Goal: Task Accomplishment & Management: Use online tool/utility

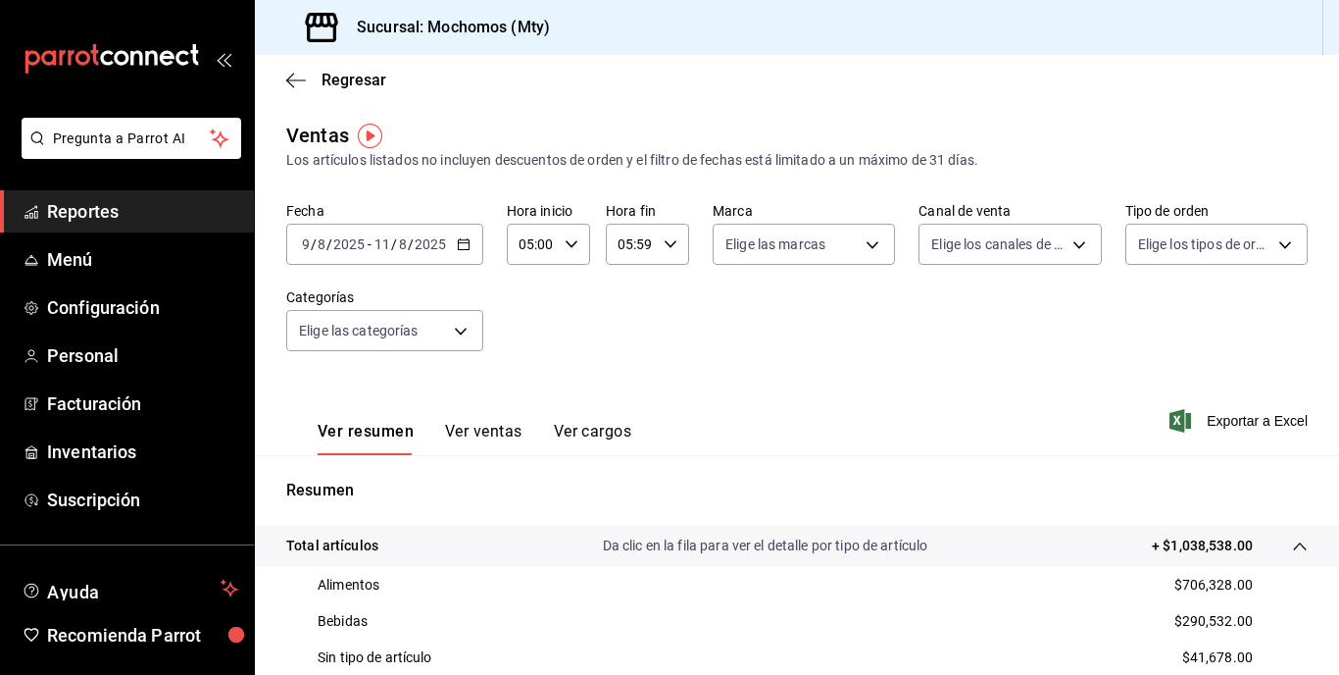
click at [409, 242] on span "/" at bounding box center [411, 244] width 6 height 16
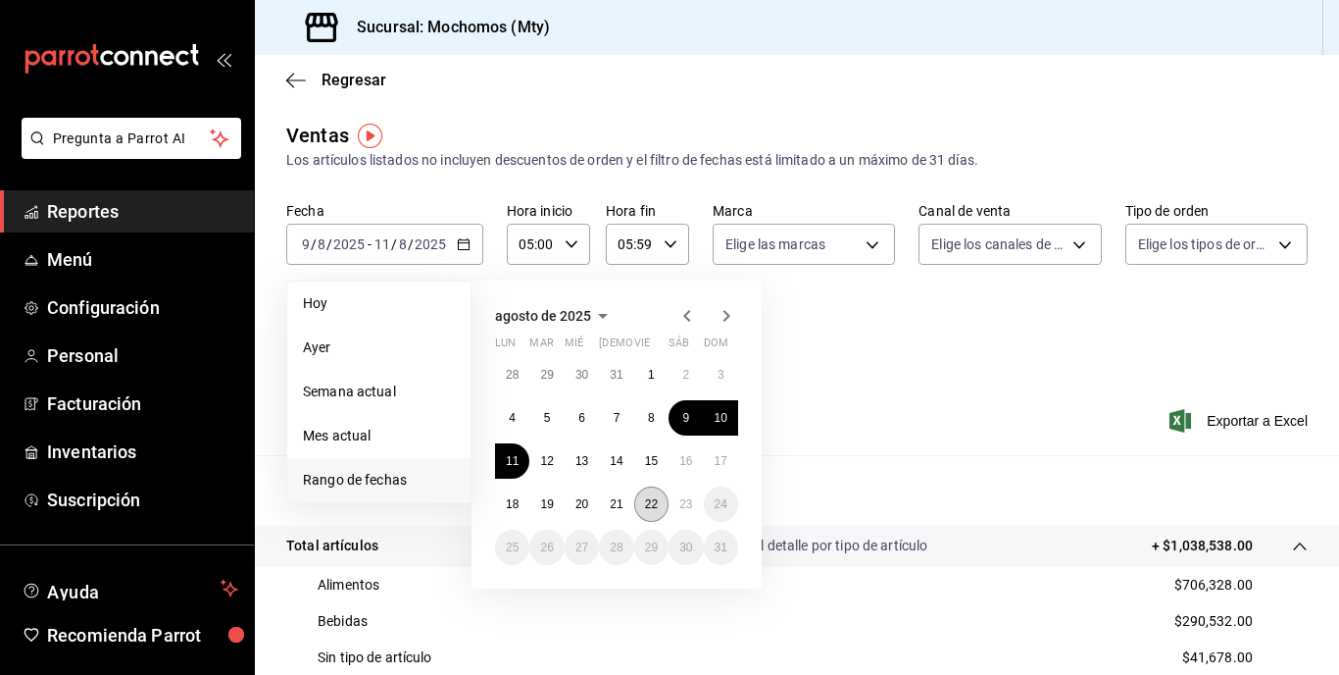
click at [649, 502] on abbr "22" at bounding box center [651, 504] width 13 height 14
click at [678, 500] on button "23" at bounding box center [686, 503] width 34 height 35
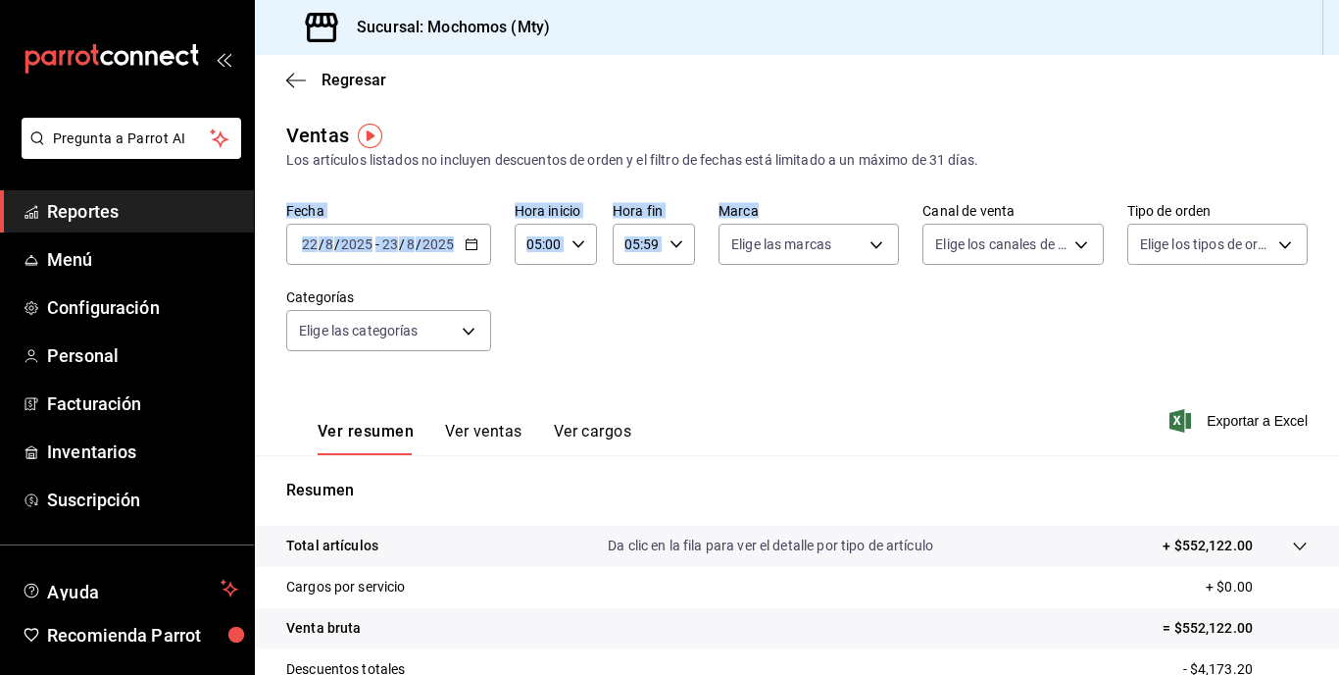
drag, startPoint x: 284, startPoint y: 198, endPoint x: 768, endPoint y: 302, distance: 494.4
click at [768, 302] on div "Ventas Los artículos listados no incluyen descuentos de orden y el filtro de fe…" at bounding box center [797, 514] width 1084 height 787
drag, startPoint x: 768, startPoint y: 302, endPoint x: 897, endPoint y: 342, distance: 135.5
click at [911, 335] on div "Fecha [DATE] [DATE] - [DATE] [DATE] Hora inicio 05:00 Hora inicio Hora fin 05:5…" at bounding box center [797, 288] width 1022 height 173
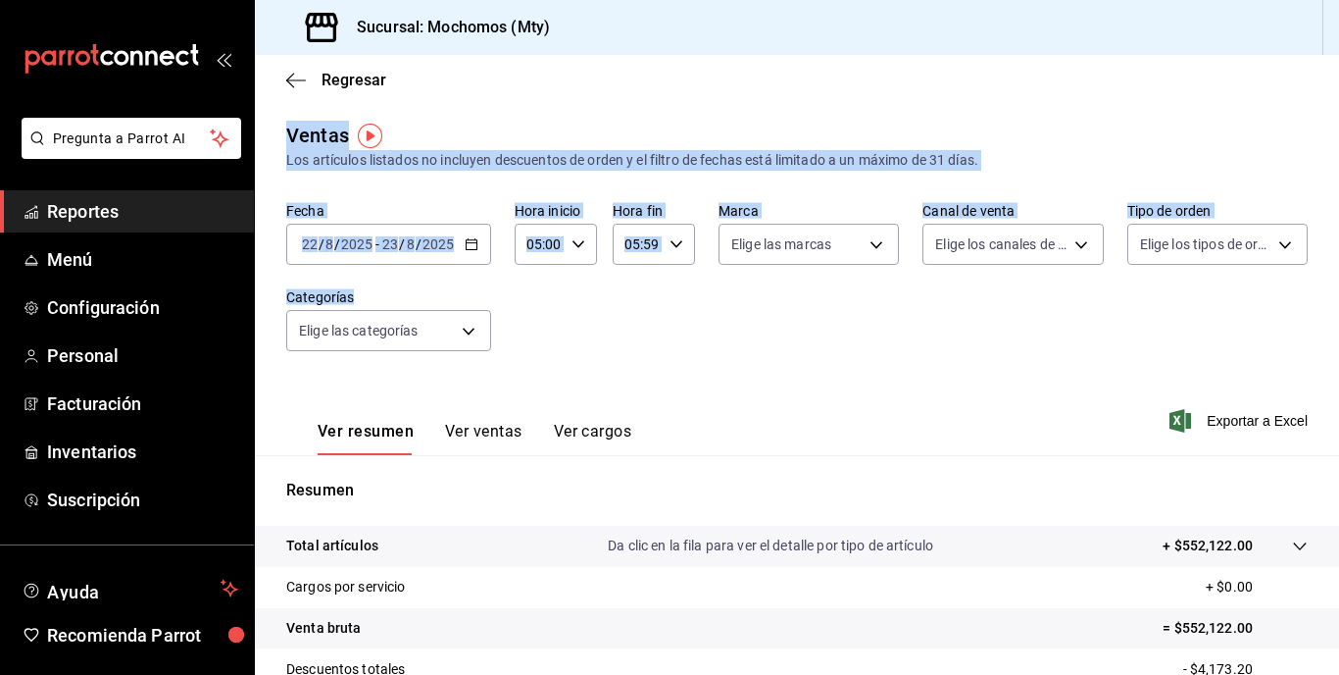
drag, startPoint x: 277, startPoint y: 133, endPoint x: 514, endPoint y: 277, distance: 276.3
click at [514, 277] on div "Ventas Los artículos listados no incluyen descuentos de orden y el filtro de fe…" at bounding box center [797, 514] width 1084 height 787
drag, startPoint x: 514, startPoint y: 277, endPoint x: 413, endPoint y: 206, distance: 123.2
click at [413, 206] on label "Fecha" at bounding box center [388, 211] width 205 height 14
drag, startPoint x: 278, startPoint y: 137, endPoint x: 840, endPoint y: 384, distance: 613.8
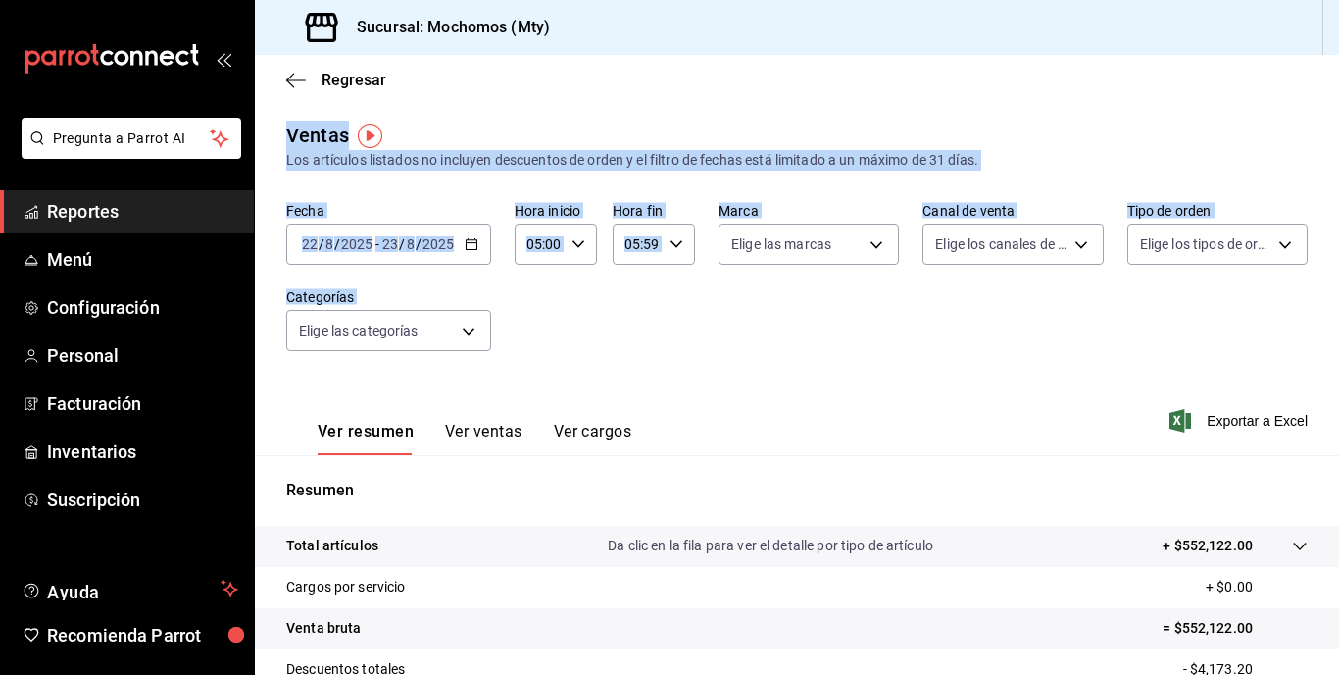
click at [840, 384] on div "Ventas Los artículos listados no incluyen descuentos de orden y el filtro de fe…" at bounding box center [797, 514] width 1084 height 787
drag, startPoint x: 840, startPoint y: 384, endPoint x: 579, endPoint y: 329, distance: 266.5
click at [624, 335] on div "Fecha [DATE] [DATE] - [DATE] [DATE] Hora inicio 05:00 Hora inicio Hora fin 05:5…" at bounding box center [797, 288] width 1022 height 173
click at [431, 187] on div "Ventas Los artículos listados no incluyen descuentos de orden y el filtro de fe…" at bounding box center [797, 514] width 1084 height 787
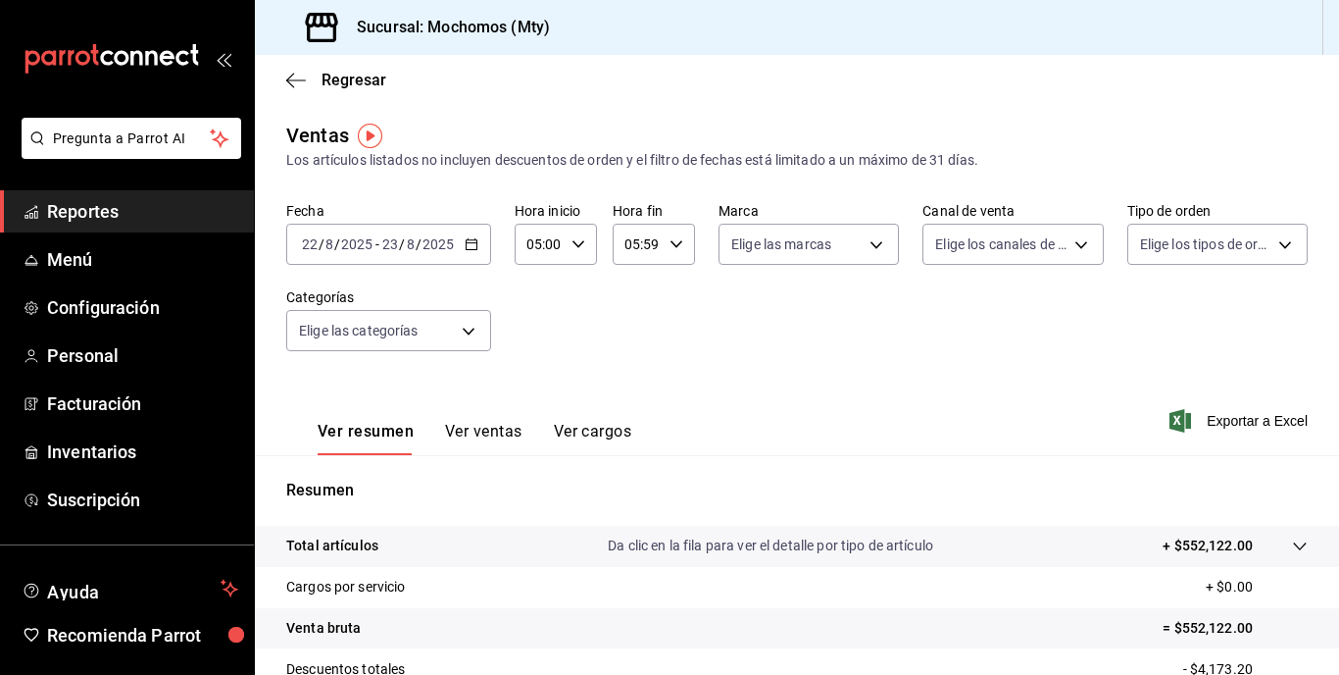
click at [879, 366] on div "Fecha [DATE] [DATE] - [DATE] [DATE] Hora inicio 05:00 Hora inicio Hora fin 05:5…" at bounding box center [797, 288] width 1022 height 173
click at [659, 314] on div "Fecha [DATE] [DATE] - [DATE] [DATE] Hora inicio 05:00 Hora inicio Hora fin 05:5…" at bounding box center [797, 288] width 1022 height 173
click at [499, 331] on div "Fecha [DATE] [DATE] - [DATE] [DATE] Hora inicio 05:00 Hora inicio Hora fin 05:5…" at bounding box center [797, 288] width 1022 height 173
click at [509, 290] on div "Fecha [DATE] [DATE] - [DATE] [DATE] Hora inicio 05:00 Hora inicio Hora fin 05:5…" at bounding box center [797, 288] width 1022 height 173
click at [404, 290] on label "Categorías" at bounding box center [388, 297] width 205 height 14
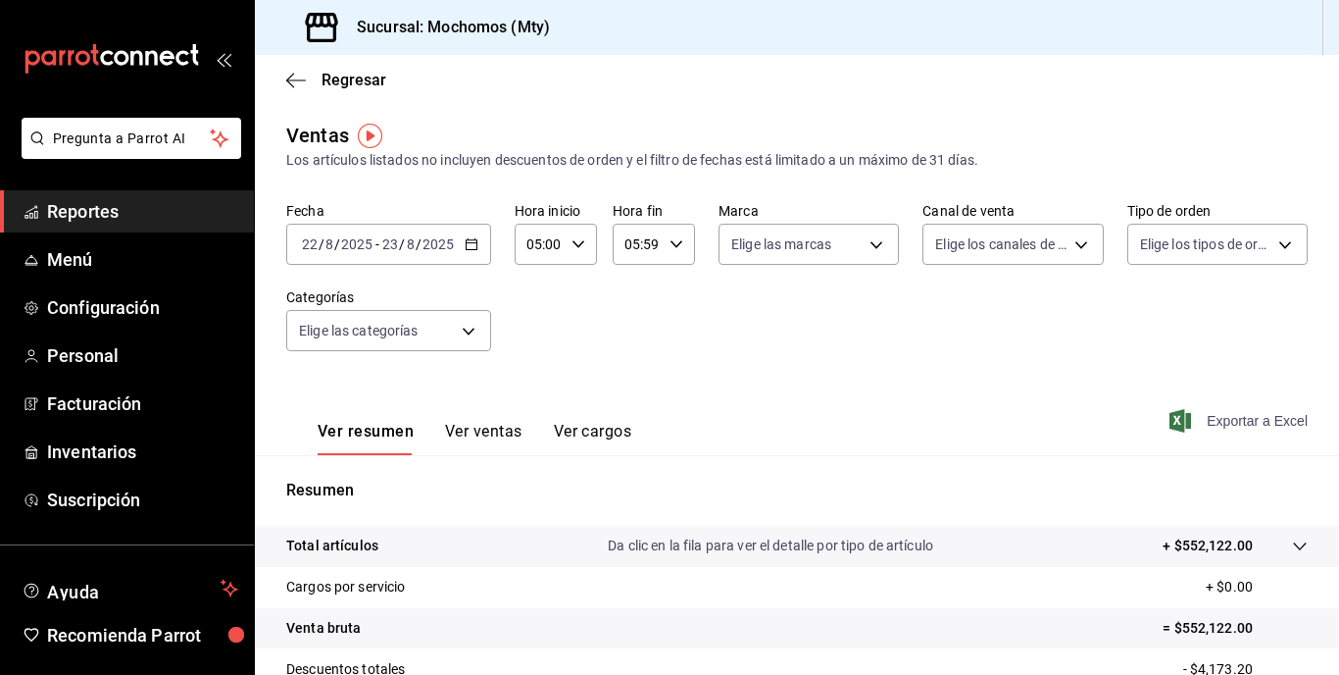
click at [1255, 422] on span "Exportar a Excel" at bounding box center [1241, 421] width 134 height 24
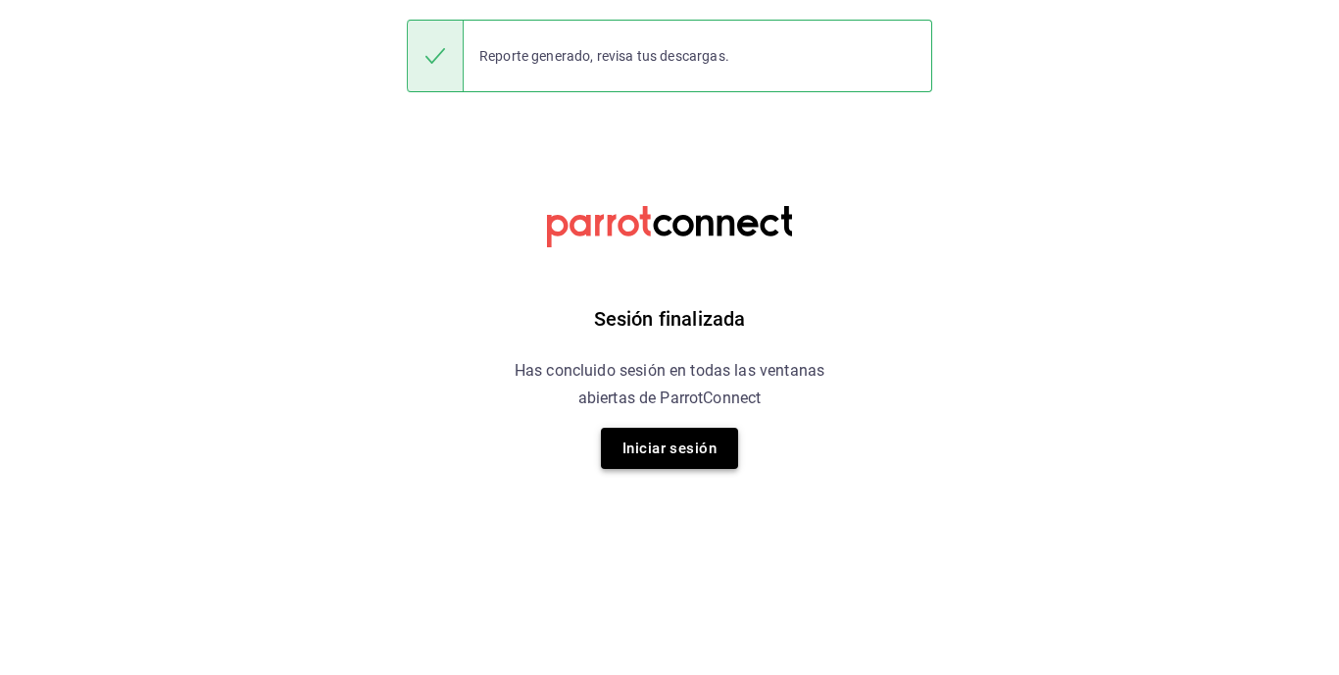
click at [676, 444] on button "Iniciar sesión" at bounding box center [669, 448] width 137 height 41
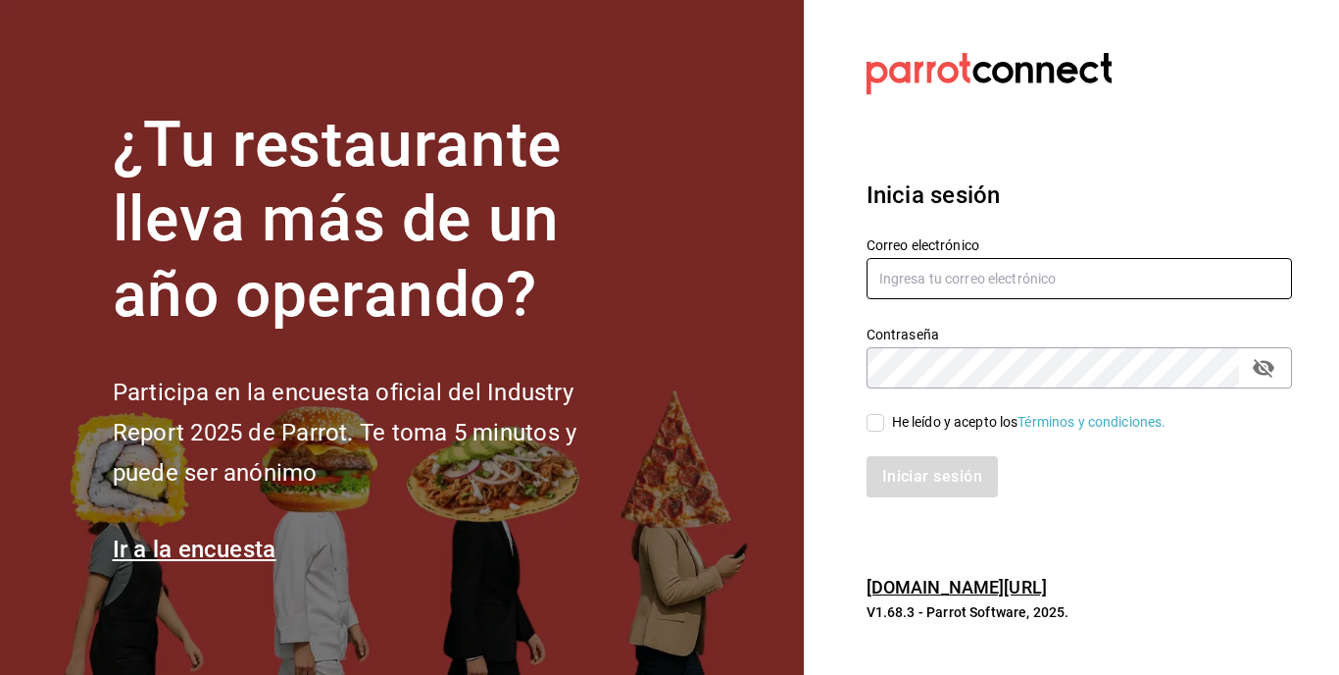
type input "[EMAIL_ADDRESS][DOMAIN_NAME]"
click at [992, 269] on input "[EMAIL_ADDRESS][DOMAIN_NAME]" at bounding box center [1080, 278] width 426 height 41
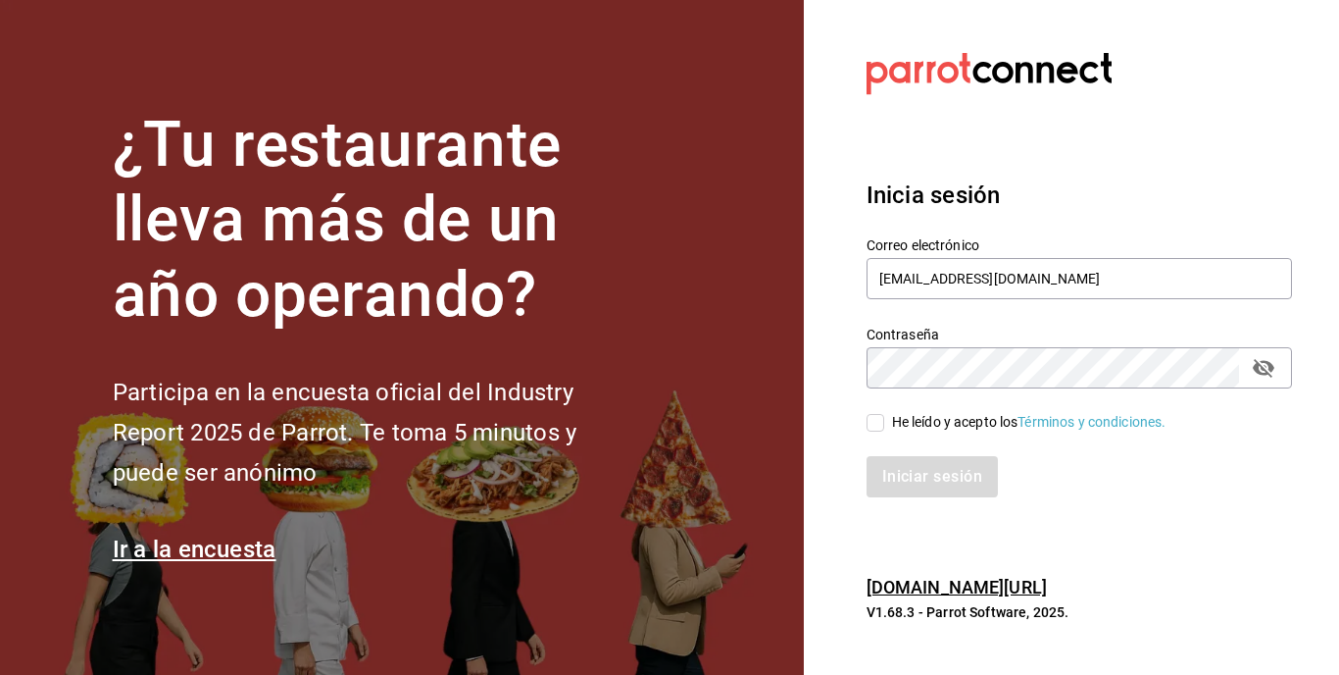
click at [874, 434] on div "Iniciar sesión" at bounding box center [1067, 464] width 449 height 65
click at [876, 431] on label "He leído y acepto los Términos y condiciones." at bounding box center [1017, 422] width 300 height 21
click at [876, 431] on input "He leído y acepto los Términos y condiciones." at bounding box center [876, 423] width 18 height 18
checkbox input "true"
click at [908, 464] on button "Iniciar sesión" at bounding box center [933, 476] width 133 height 41
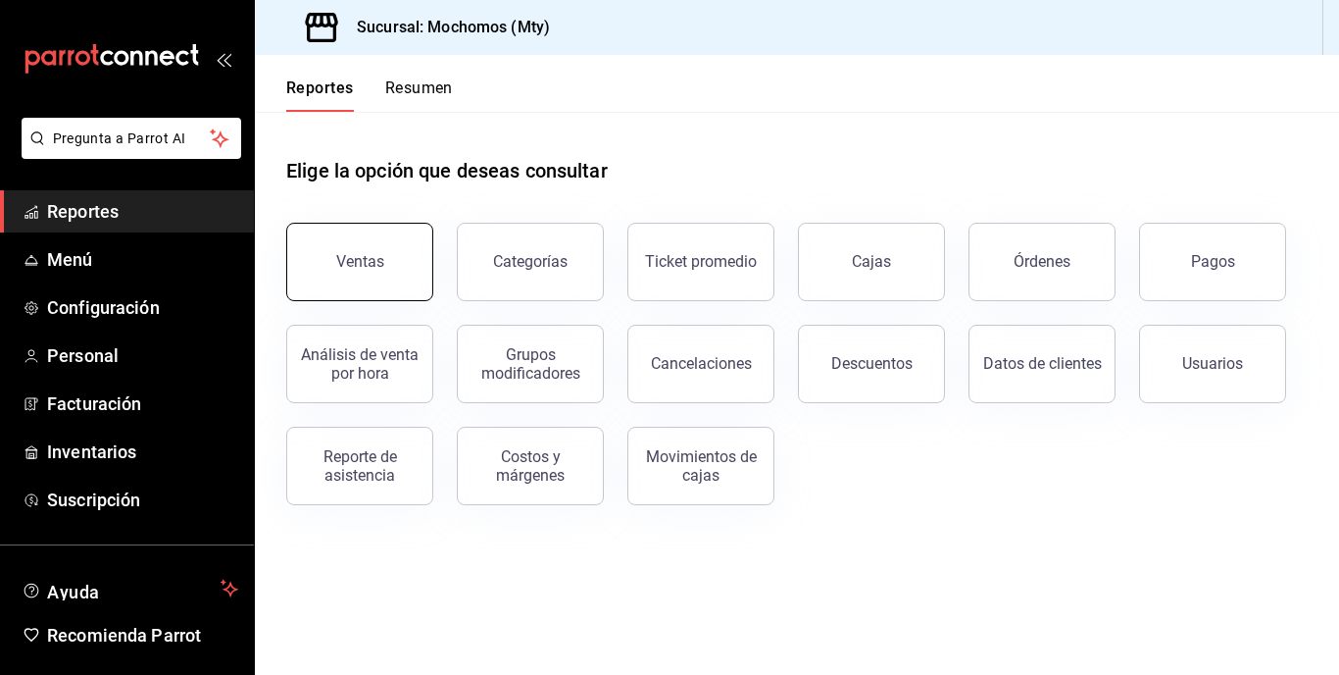
click at [421, 275] on button "Ventas" at bounding box center [359, 262] width 147 height 78
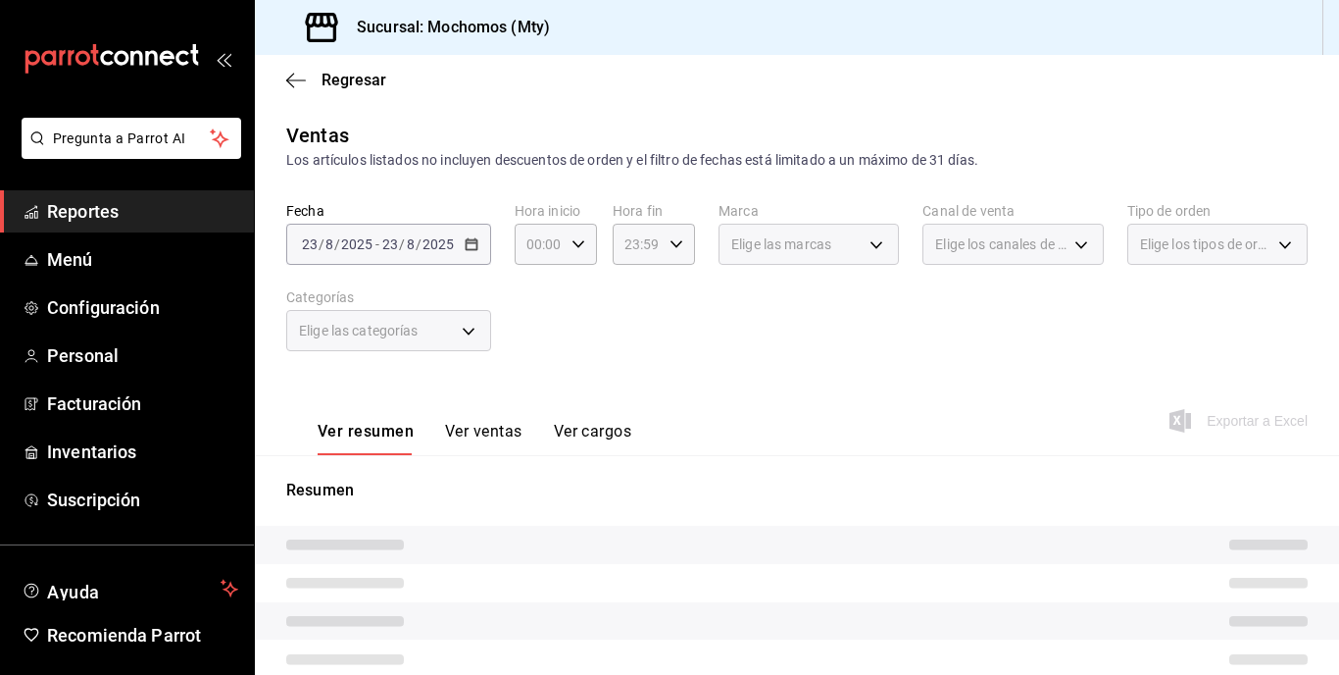
click at [418, 261] on div "[DATE] [DATE] - [DATE] [DATE]" at bounding box center [388, 244] width 205 height 41
click at [460, 240] on div "[DATE] [DATE] - [DATE] [DATE]" at bounding box center [388, 244] width 205 height 41
click at [480, 165] on div "Los artículos listados no incluyen descuentos de orden y el filtro de fechas es…" at bounding box center [797, 160] width 1022 height 21
click at [451, 254] on div "2025-08-23 23 / 8 / 2025 - 2025-08-23 23 / 8 / 2025" at bounding box center [388, 244] width 205 height 41
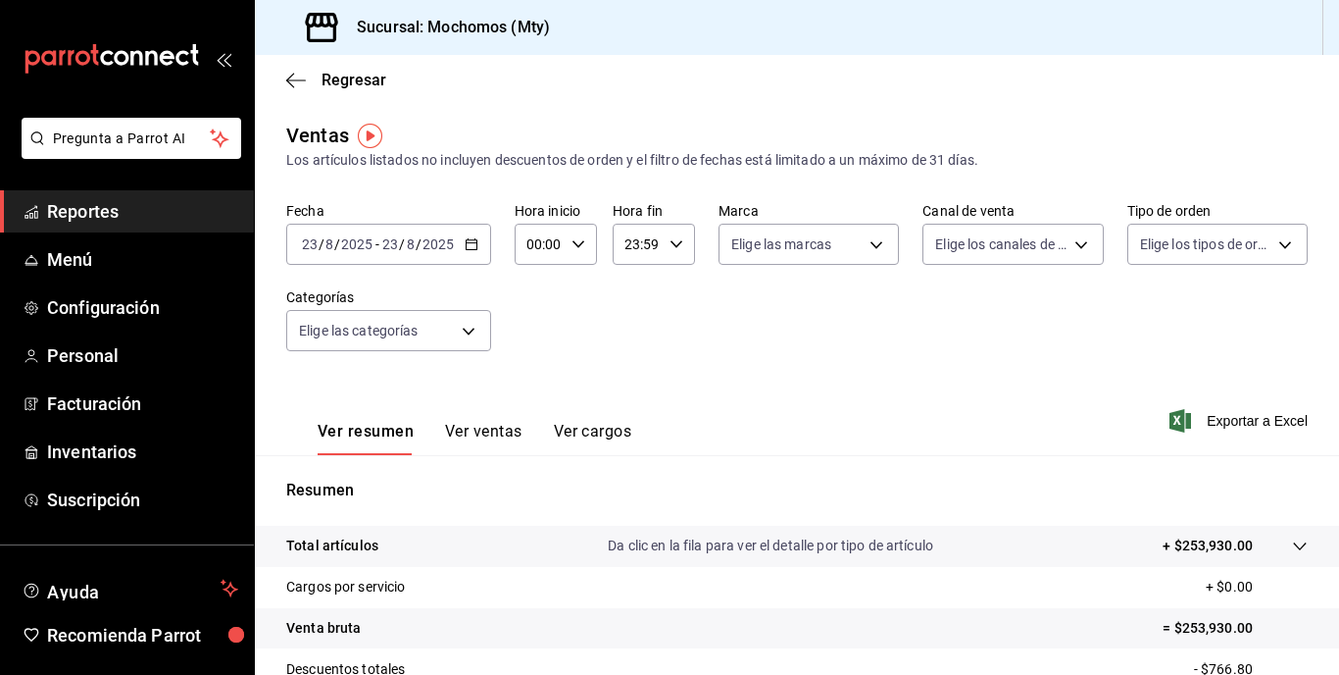
click at [557, 161] on div "Los artículos listados no incluyen descuentos de orden y el filtro de fechas es…" at bounding box center [797, 160] width 1022 height 21
click at [438, 246] on input "2025" at bounding box center [438, 244] width 33 height 16
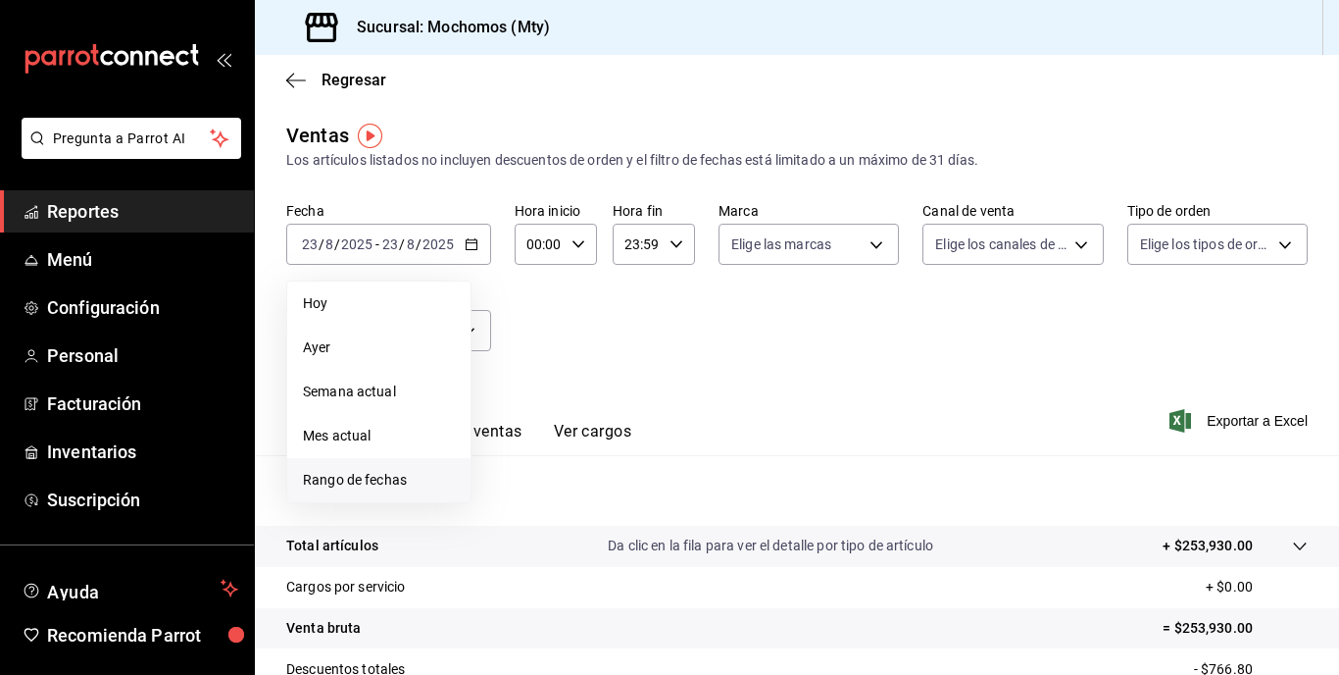
click at [366, 478] on span "Rango de fechas" at bounding box center [379, 480] width 152 height 21
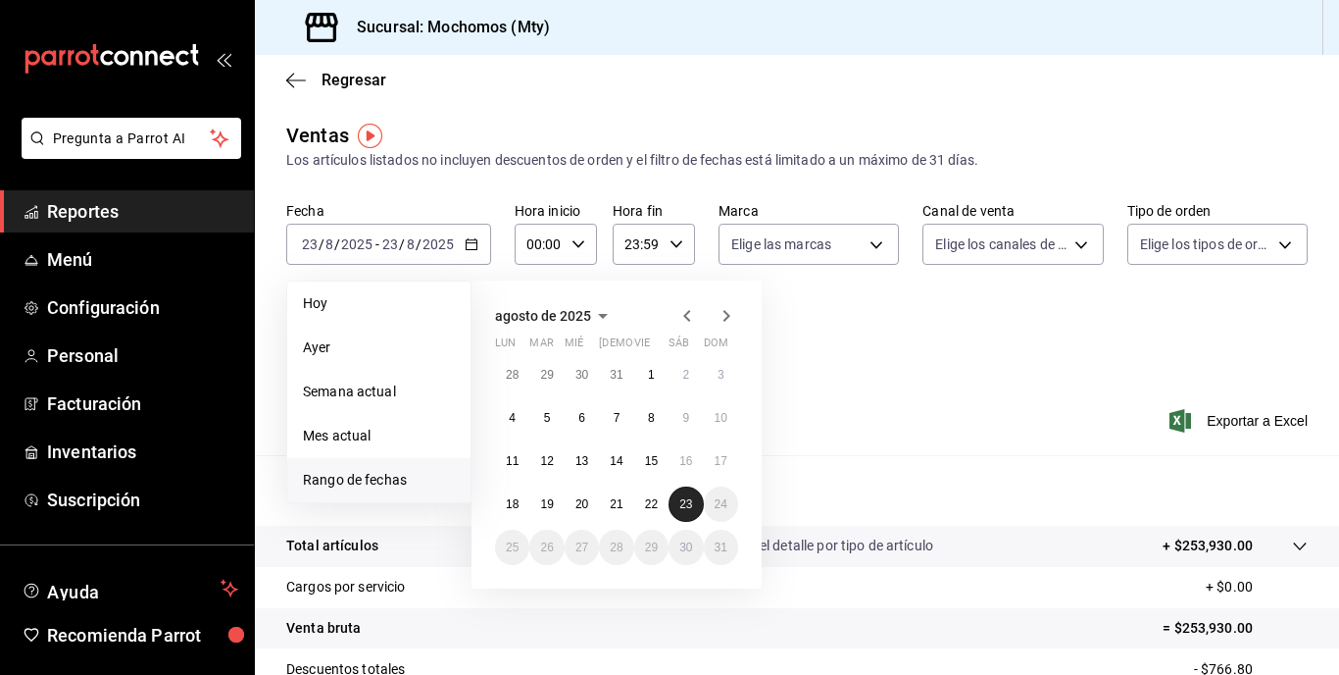
click at [679, 492] on button "23" at bounding box center [686, 503] width 34 height 35
click at [680, 460] on abbr "16" at bounding box center [685, 461] width 13 height 14
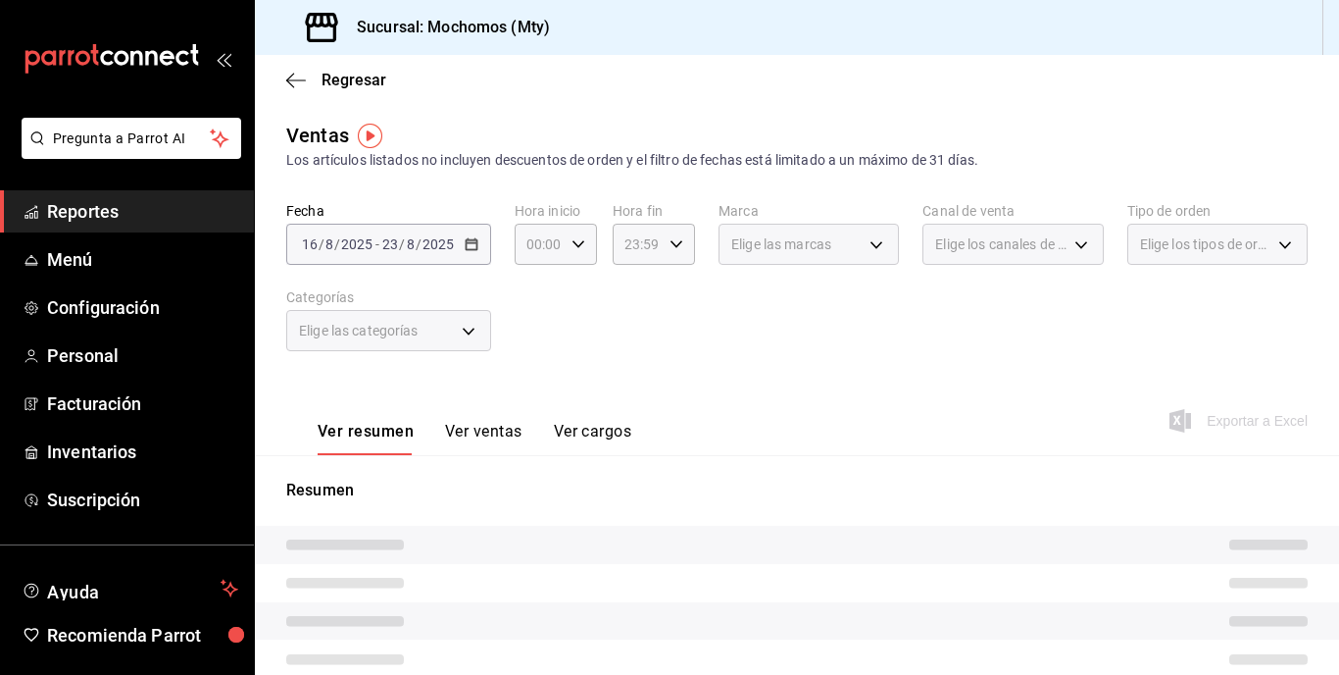
click at [460, 260] on div "2025-08-16 16 / 8 / 2025 - 2025-08-23 23 / 8 / 2025" at bounding box center [388, 244] width 205 height 41
click at [448, 257] on div "2025-08-16 16 / 8 / 2025 - 2025-08-23 23 / 8 / 2025" at bounding box center [388, 244] width 205 height 41
click at [480, 236] on div "2025-08-16 16 / 8 / 2025 - 2025-08-23 23 / 8 / 2025" at bounding box center [388, 244] width 205 height 41
click at [530, 135] on div "Ventas Los artículos listados no incluyen descuentos de orden y el filtro de fe…" at bounding box center [797, 146] width 1022 height 50
click at [444, 271] on div "Fecha 2025-08-16 16 / 8 / 2025 - 2025-08-23 23 / 8 / 2025 Hora inicio 00:00 Hor…" at bounding box center [797, 288] width 1022 height 173
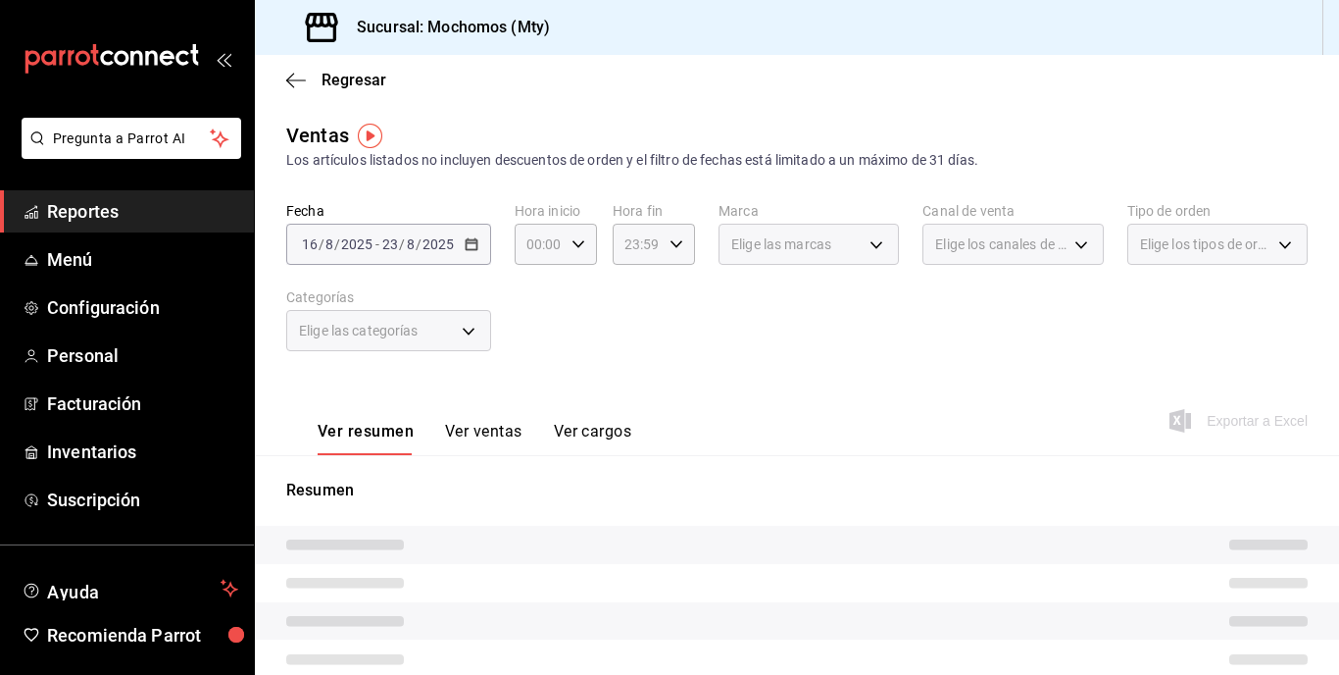
click at [479, 223] on div "Fecha 2025-08-16 16 / 8 / 2025 - 2025-08-23 23 / 8 / 2025" at bounding box center [388, 233] width 205 height 63
click at [451, 259] on div "2025-08-16 16 / 8 / 2025 - 2025-08-23 23 / 8 / 2025" at bounding box center [388, 244] width 205 height 41
click at [613, 128] on div "Ventas Los artículos listados no incluyen descuentos de orden y el filtro de fe…" at bounding box center [797, 146] width 1022 height 50
click at [459, 244] on div "2025-08-16 16 / 8 / 2025 - 2025-08-23 23 / 8 / 2025" at bounding box center [388, 244] width 205 height 41
click at [510, 164] on div "Los artículos listados no incluyen descuentos de orden y el filtro de fechas es…" at bounding box center [797, 160] width 1022 height 21
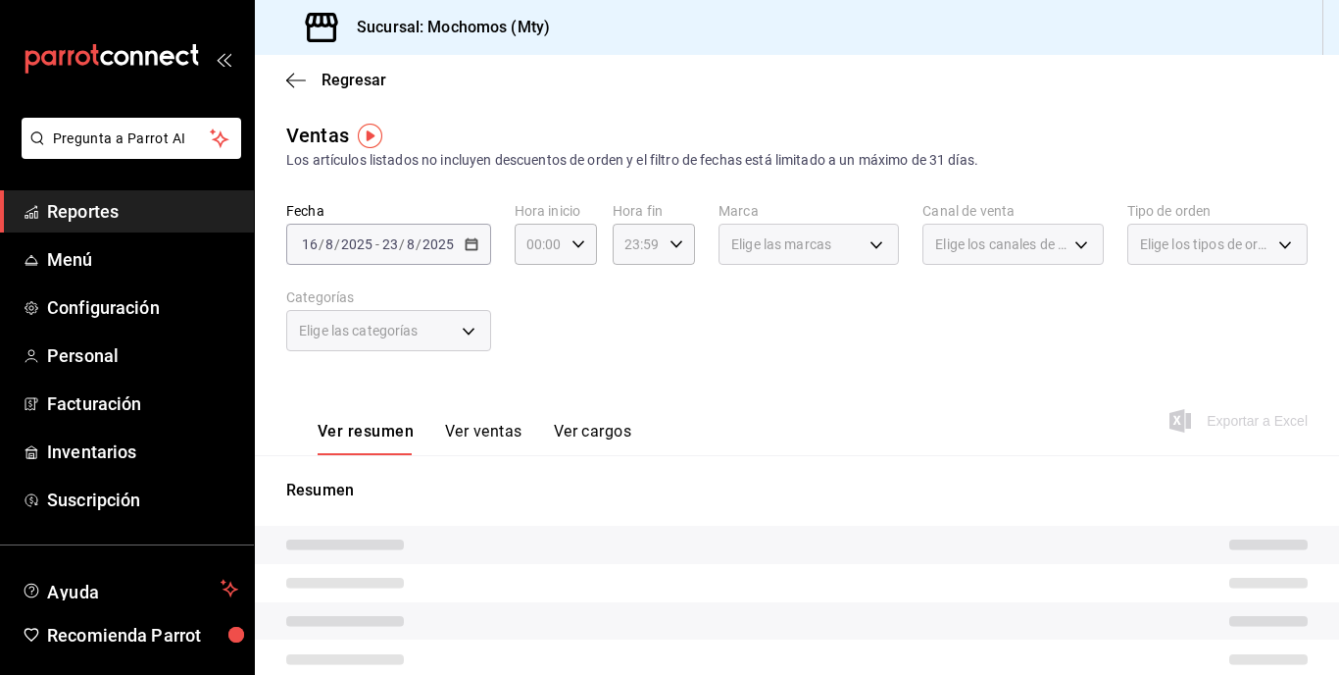
drag, startPoint x: 444, startPoint y: 246, endPoint x: 456, endPoint y: 231, distance: 18.8
click at [461, 232] on div "2025-08-16 16 / 8 / 2025 - 2025-08-23 23 / 8 / 2025" at bounding box center [388, 244] width 205 height 41
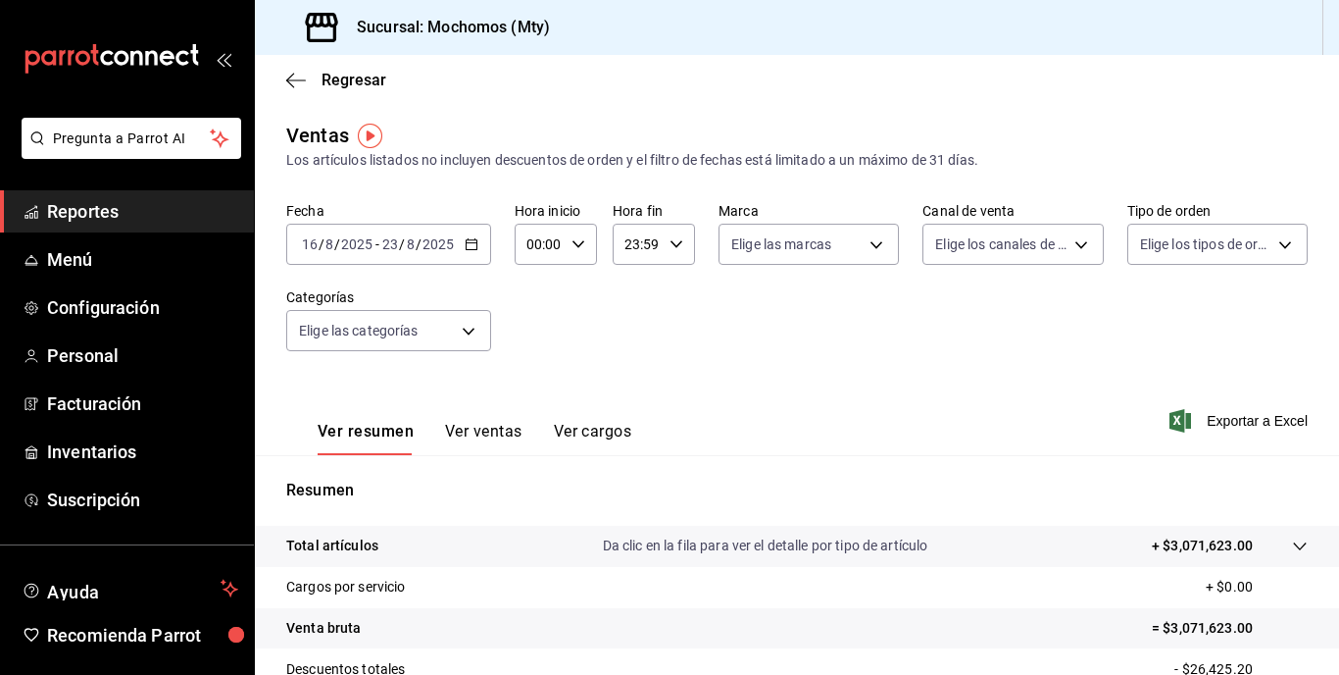
click at [445, 256] on div "2025-08-16 16 / 8 / 2025 - 2025-08-23 23 / 8 / 2025" at bounding box center [388, 244] width 205 height 41
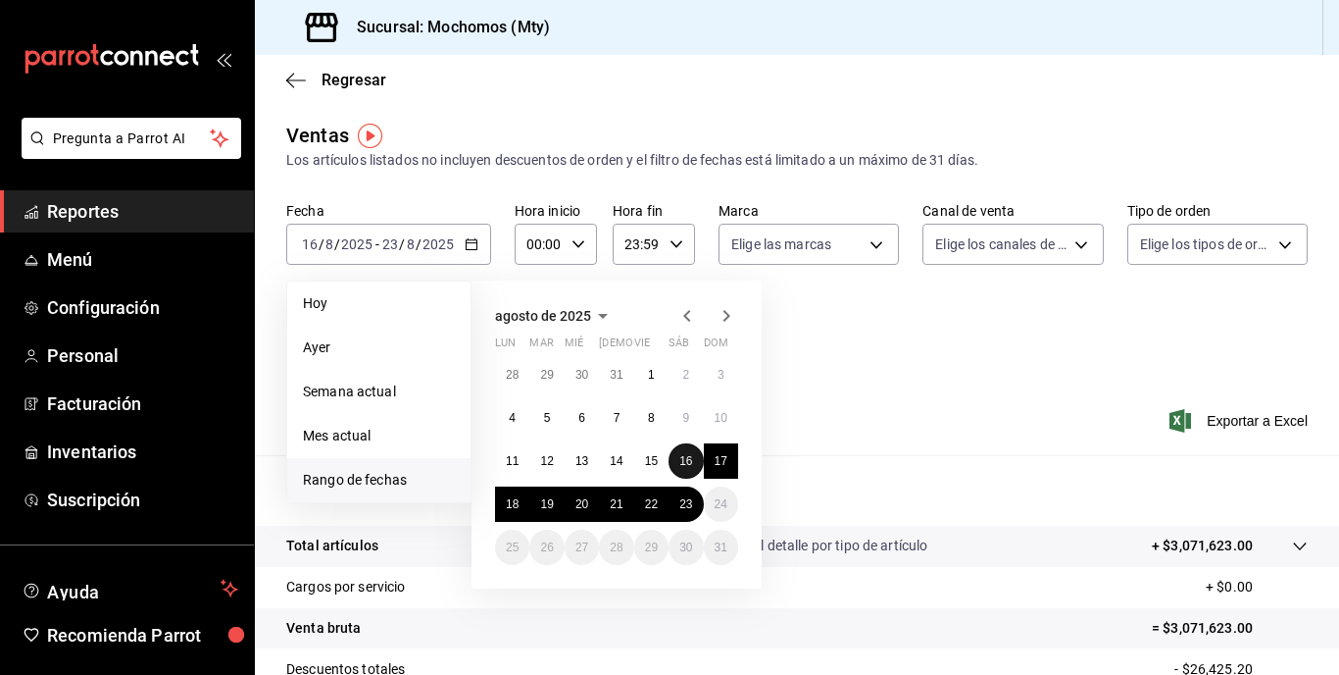
click at [689, 455] on abbr "16" at bounding box center [685, 461] width 13 height 14
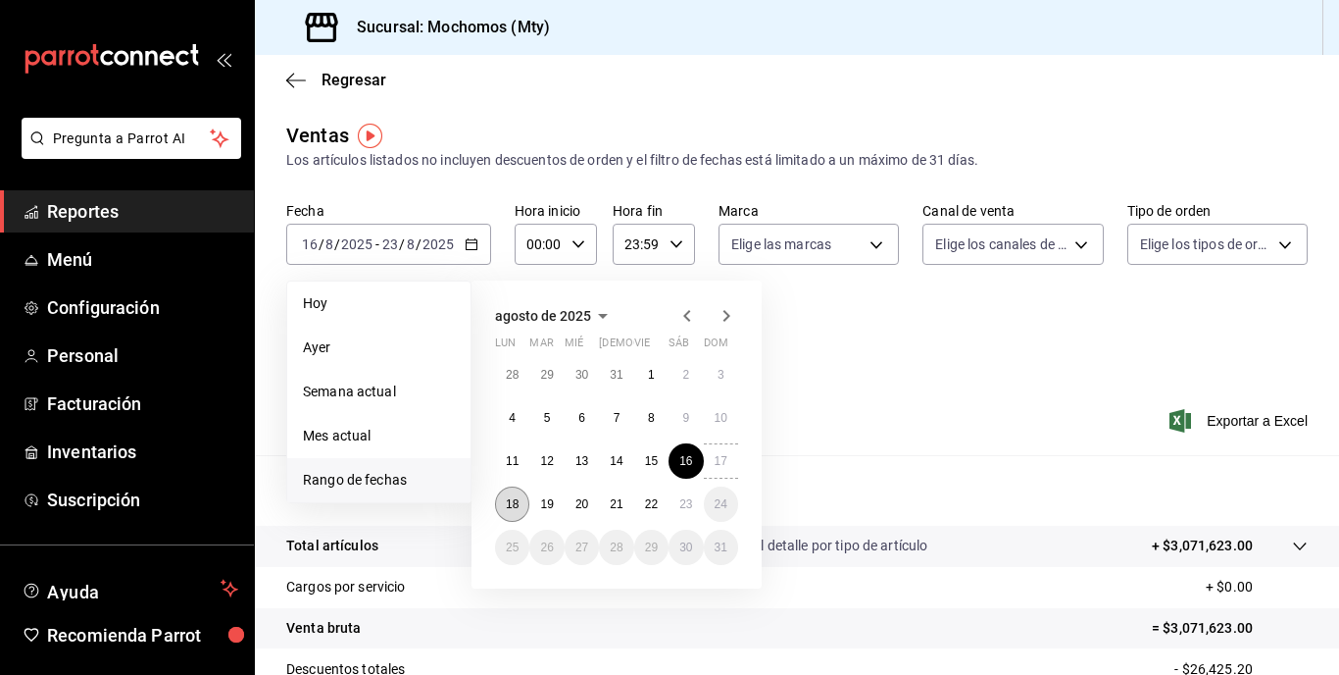
click at [521, 506] on button "18" at bounding box center [512, 503] width 34 height 35
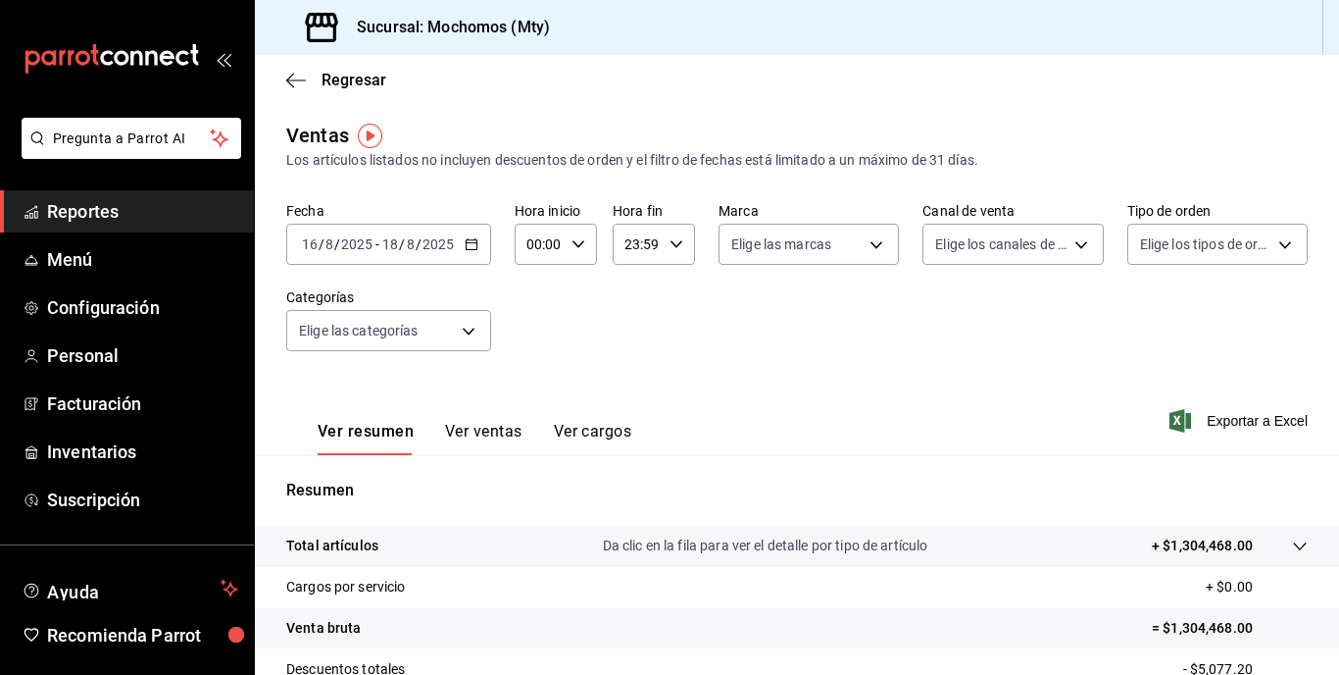
click at [1169, 528] on tr "Total artículos Da clic en la fila para ver el detalle por tipo de artículo + $…" at bounding box center [797, 546] width 1084 height 41
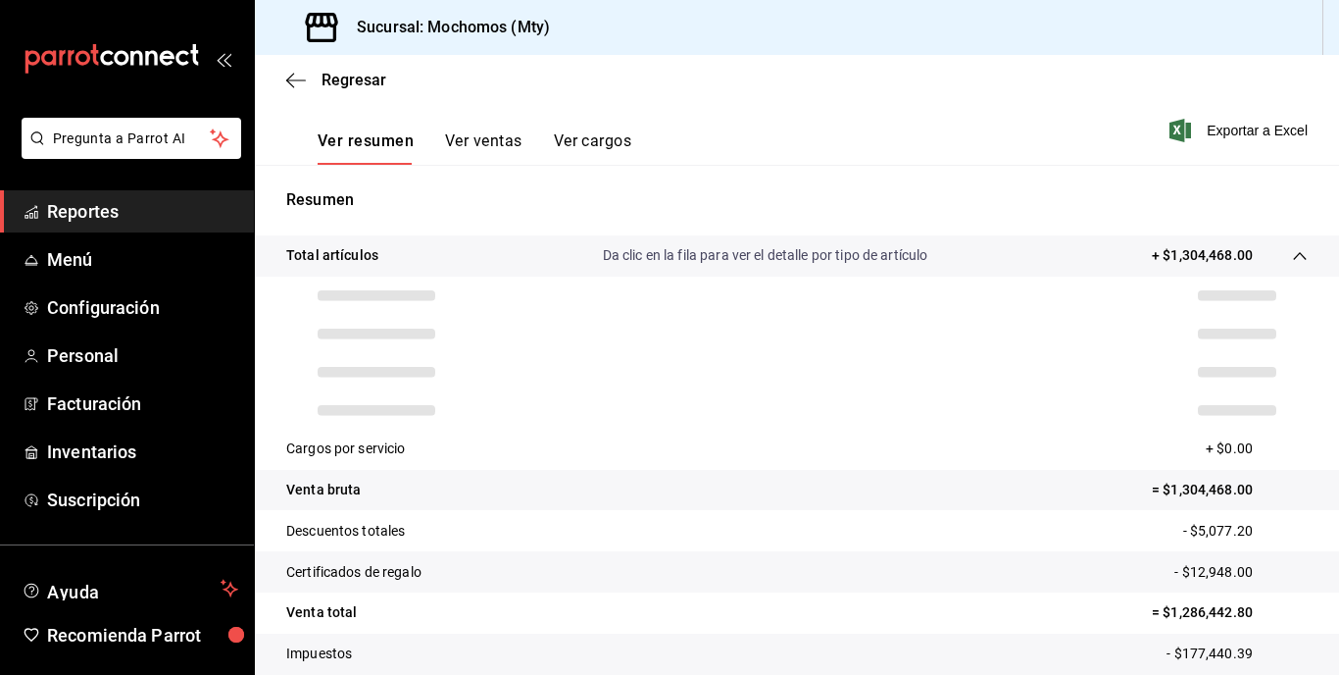
scroll to position [294, 0]
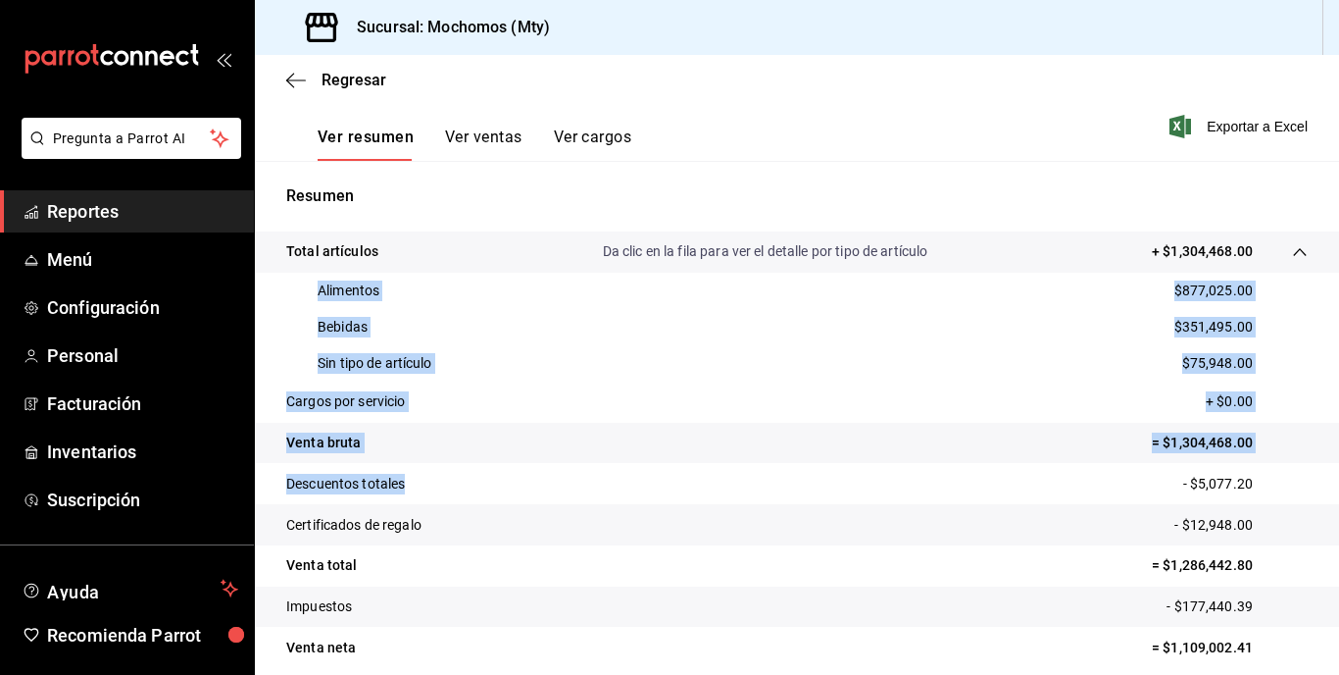
drag, startPoint x: 309, startPoint y: 278, endPoint x: 519, endPoint y: 471, distance: 284.5
click at [519, 471] on tbody "Total artículos Da clic en la fila para ver el detalle por tipo de artículo + $…" at bounding box center [797, 449] width 1084 height 436
copy tbody "Alimentos $877,025.00 Bebidas $351,495.00 Sin tipo de artículo $75,948.00 Cargo…"
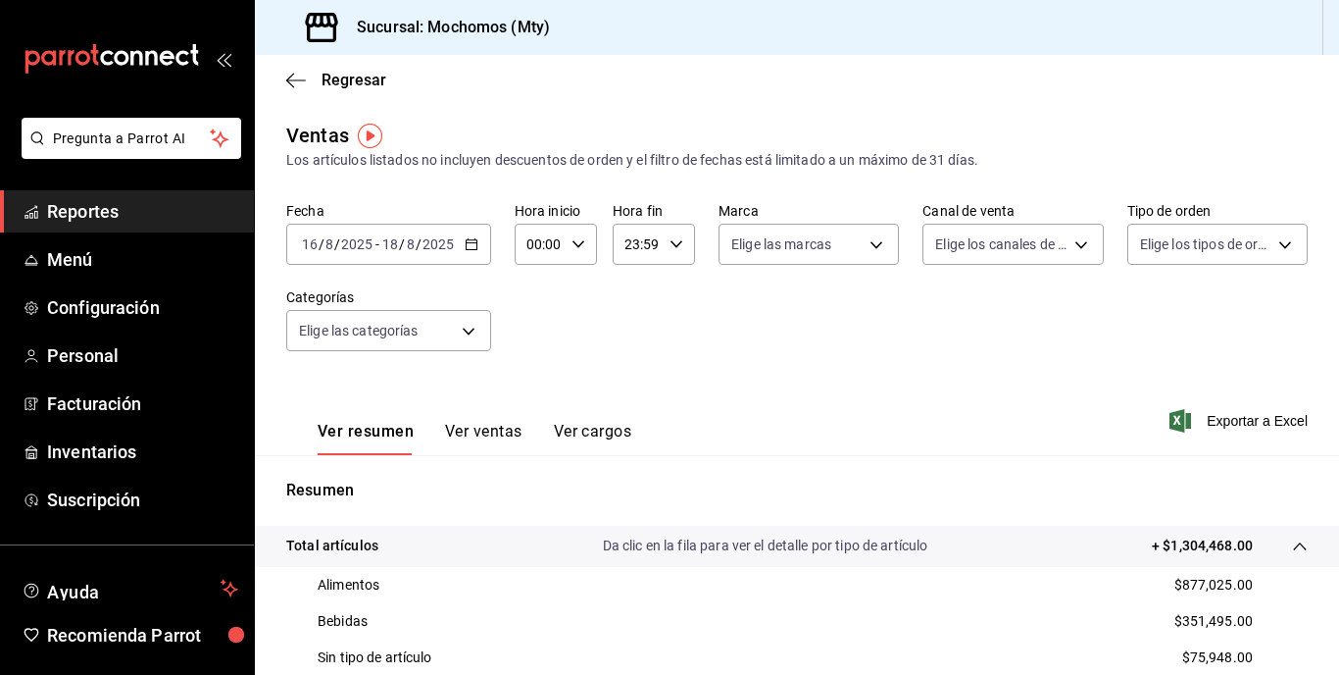
click at [563, 243] on div "00:00 Hora inicio" at bounding box center [556, 244] width 82 height 41
click at [529, 321] on button "05" at bounding box center [534, 333] width 32 height 39
type input "05:00"
click at [527, 192] on div at bounding box center [669, 337] width 1339 height 675
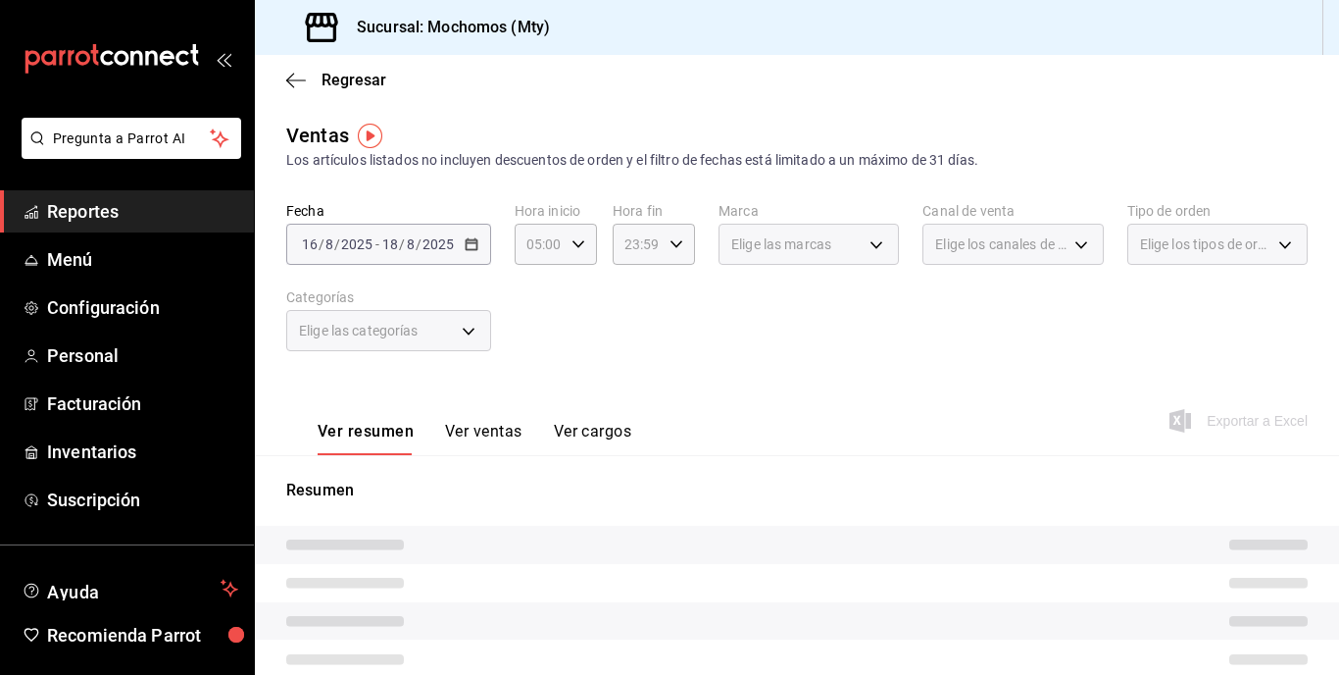
drag, startPoint x: 679, startPoint y: 167, endPoint x: 679, endPoint y: 190, distance: 23.5
click at [679, 176] on div "Ventas Los artículos listados no incluyen descuentos de orden y el filtro de fe…" at bounding box center [797, 522] width 1084 height 802
drag, startPoint x: 679, startPoint y: 190, endPoint x: 660, endPoint y: 252, distance: 64.8
click at [660, 252] on div "23:59 Hora fin" at bounding box center [654, 244] width 82 height 41
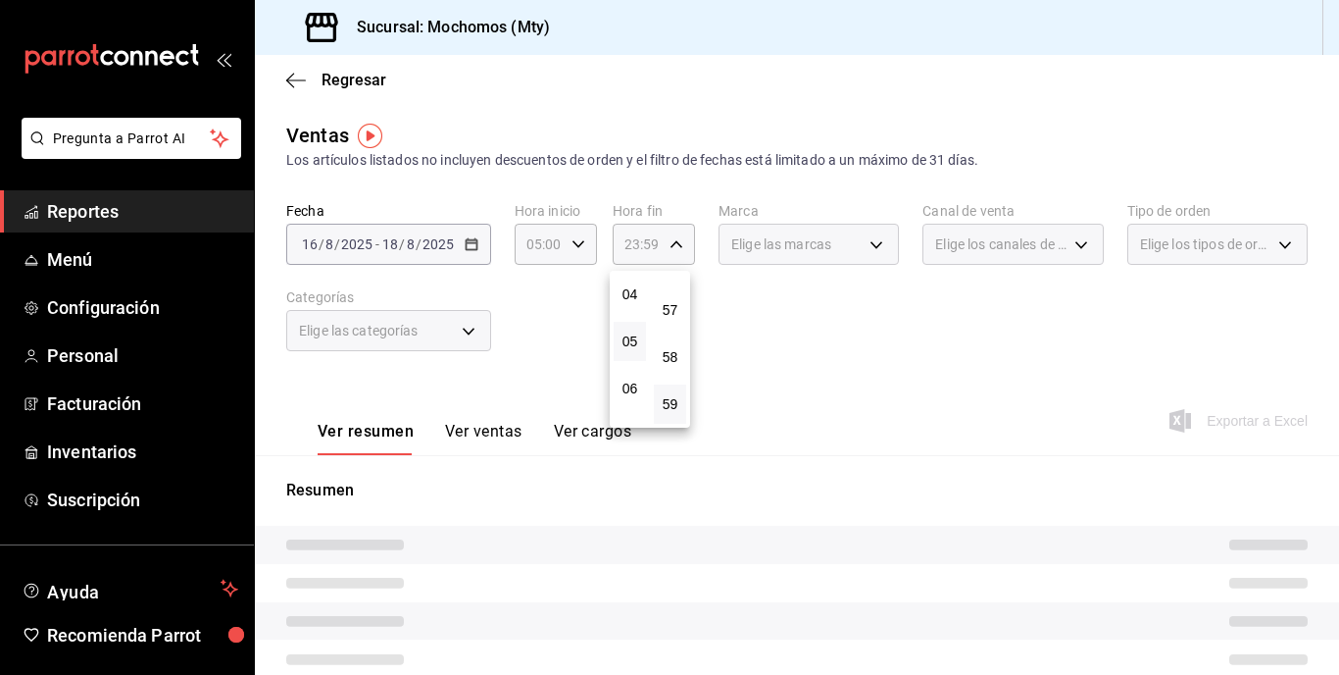
click at [637, 329] on button "05" at bounding box center [630, 341] width 32 height 39
type input "05:59"
click at [536, 156] on div at bounding box center [669, 337] width 1339 height 675
click at [462, 247] on div "2025-08-16 16 / 8 / 2025 - 2025-08-18 18 / 8 / 2025" at bounding box center [388, 244] width 205 height 41
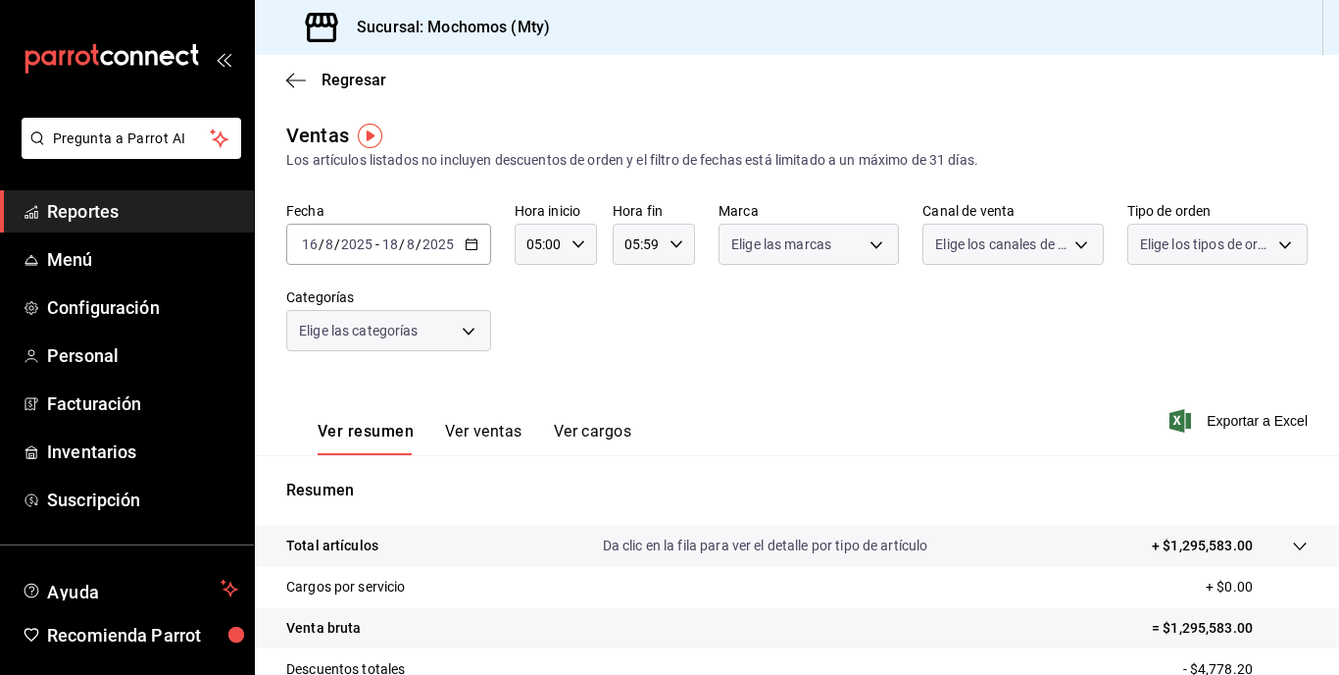
drag, startPoint x: 379, startPoint y: 246, endPoint x: 520, endPoint y: 181, distance: 154.4
click at [520, 181] on div "Ventas Los artículos listados no incluyen descuentos de orden y el filtro de fe…" at bounding box center [797, 514] width 1084 height 787
click at [396, 246] on input "18" at bounding box center [390, 244] width 18 height 16
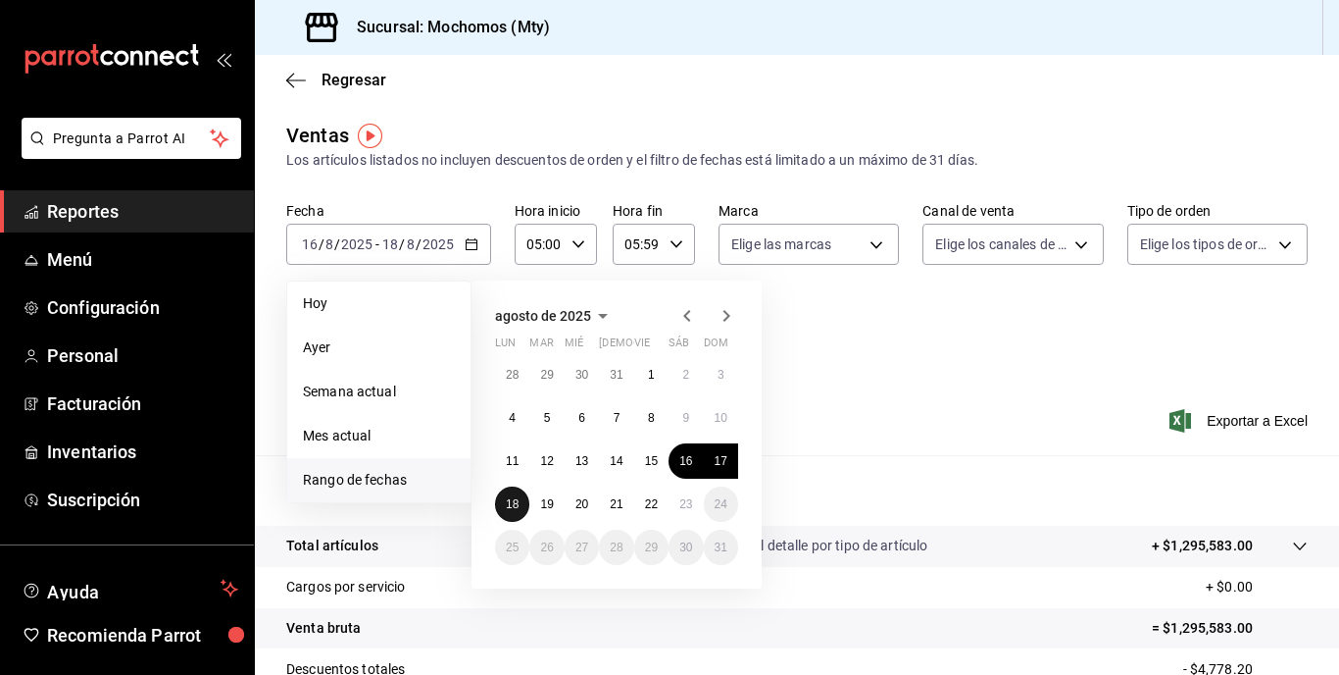
click at [501, 508] on button "18" at bounding box center [512, 503] width 34 height 35
click at [691, 510] on abbr "23" at bounding box center [685, 504] width 13 height 14
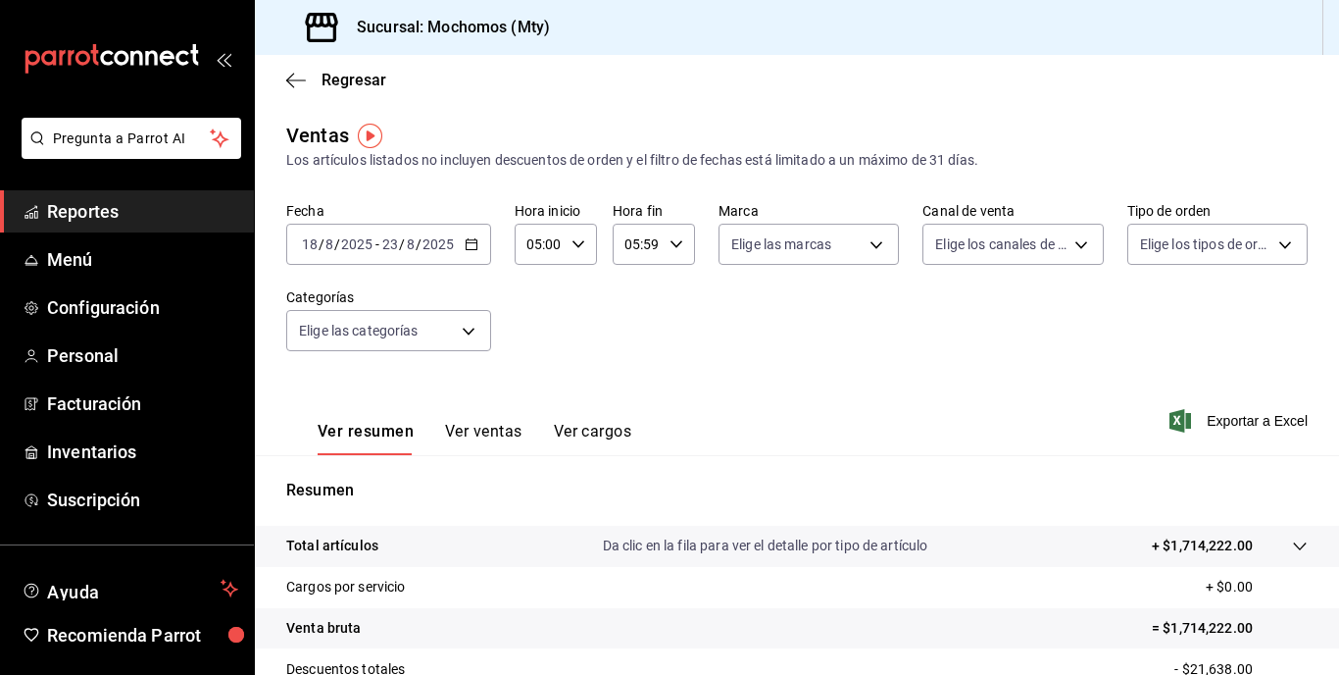
click at [1180, 522] on div "Resumen Total artículos Da clic en la fila para ver el detalle por tipo de artí…" at bounding box center [797, 677] width 1084 height 398
click at [1161, 540] on p "+ $1,714,222.00" at bounding box center [1202, 545] width 101 height 21
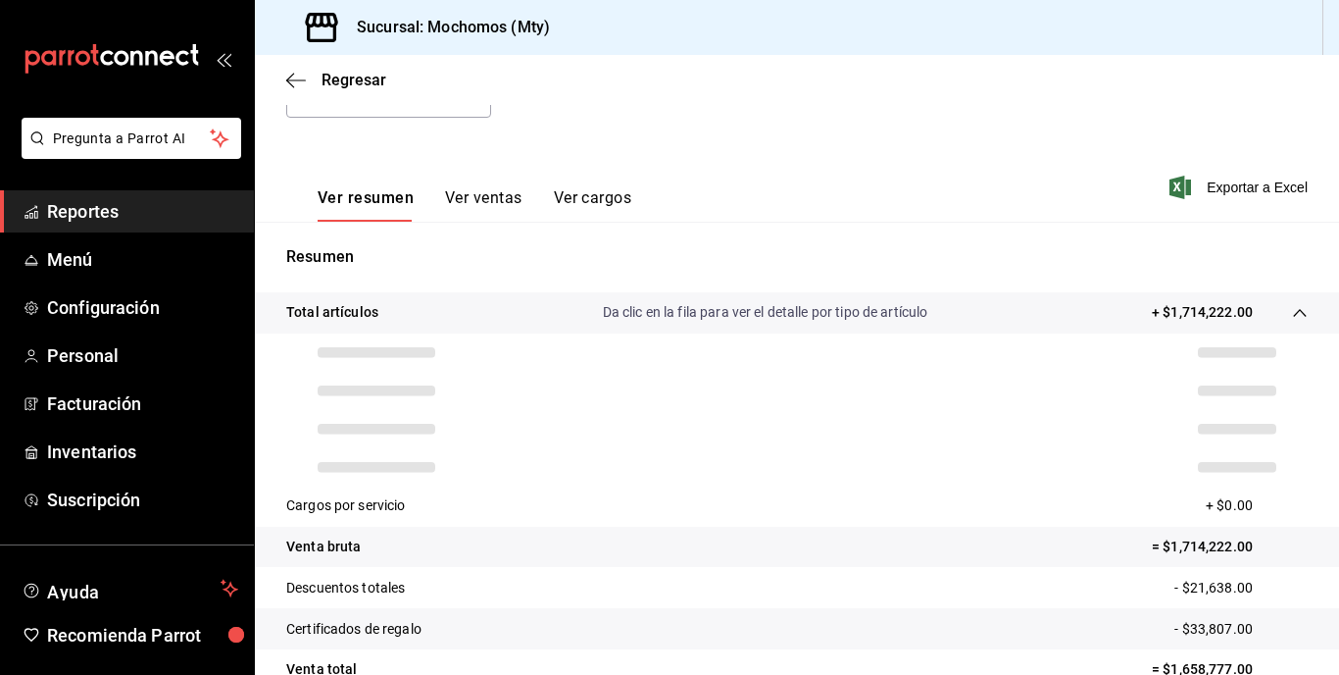
scroll to position [294, 0]
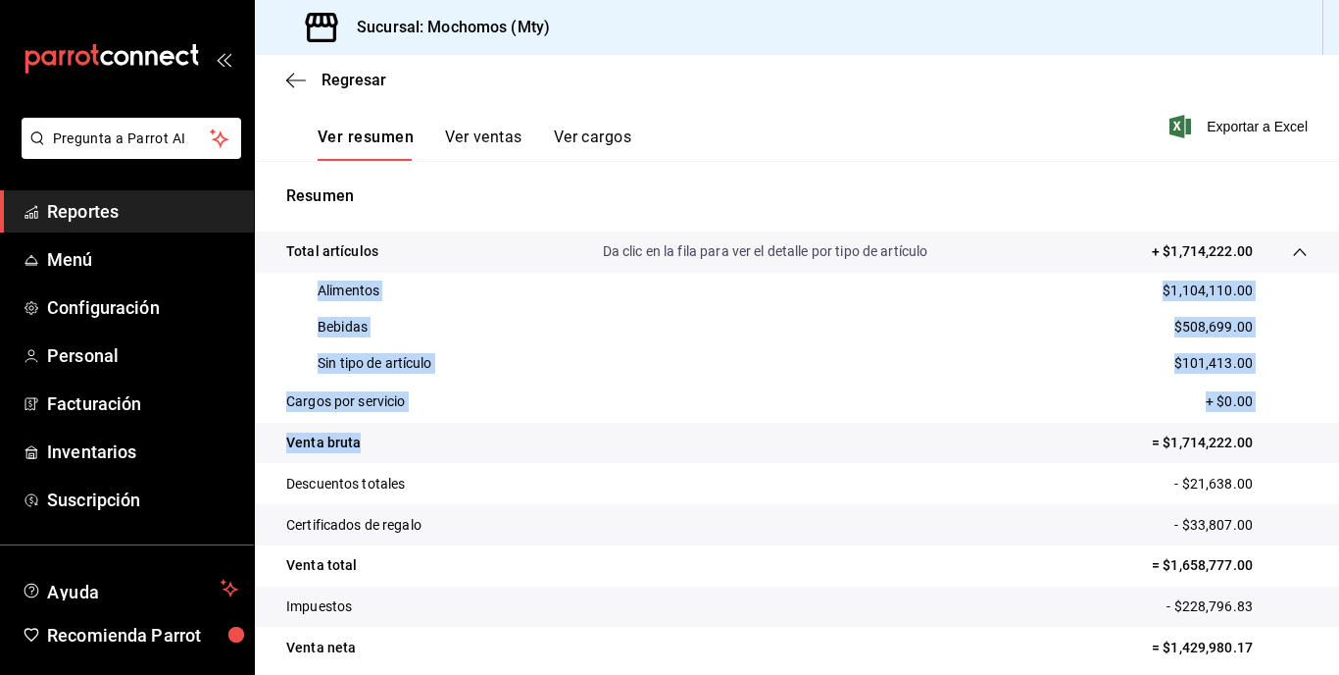
drag, startPoint x: 306, startPoint y: 279, endPoint x: 504, endPoint y: 443, distance: 257.0
click at [504, 443] on tbody "Total artículos Da clic en la fila para ver el detalle por tipo de artículo + $…" at bounding box center [797, 449] width 1084 height 436
copy tbody "Alimentos $1,104,110.00 Bebidas $508,699.00 Sin tipo de artículo $101,413.00 Ca…"
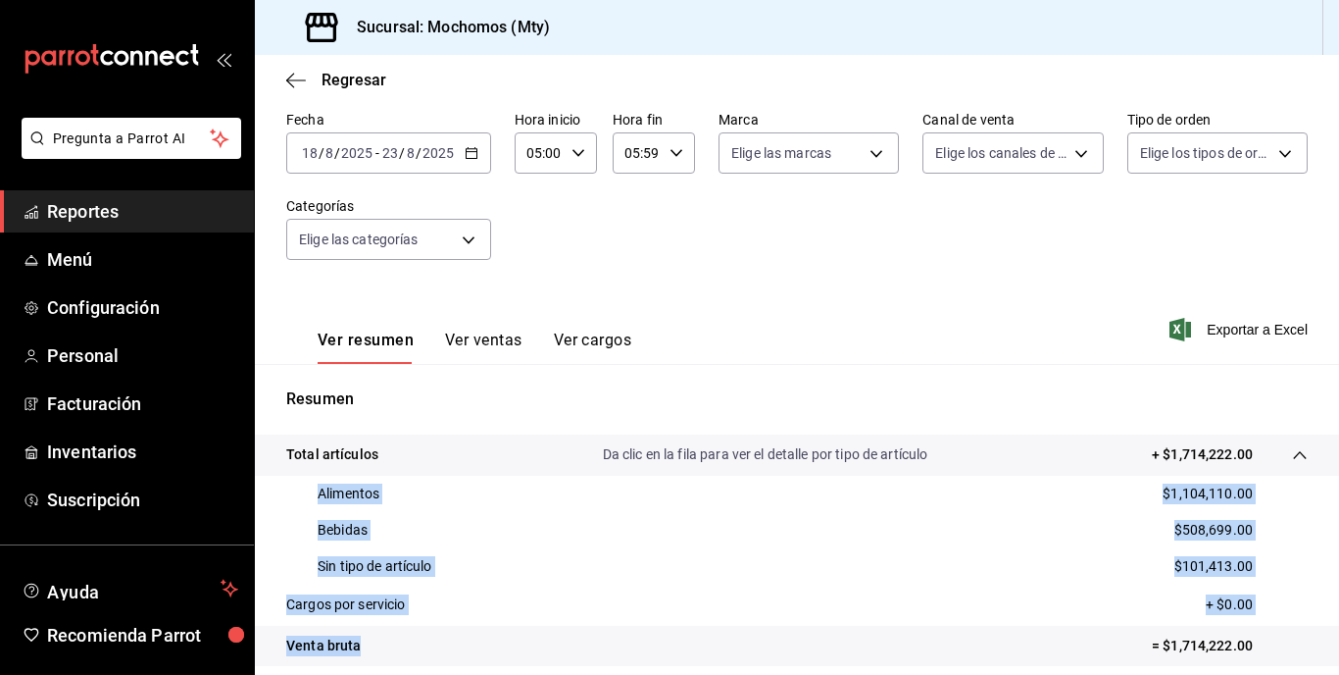
scroll to position [0, 0]
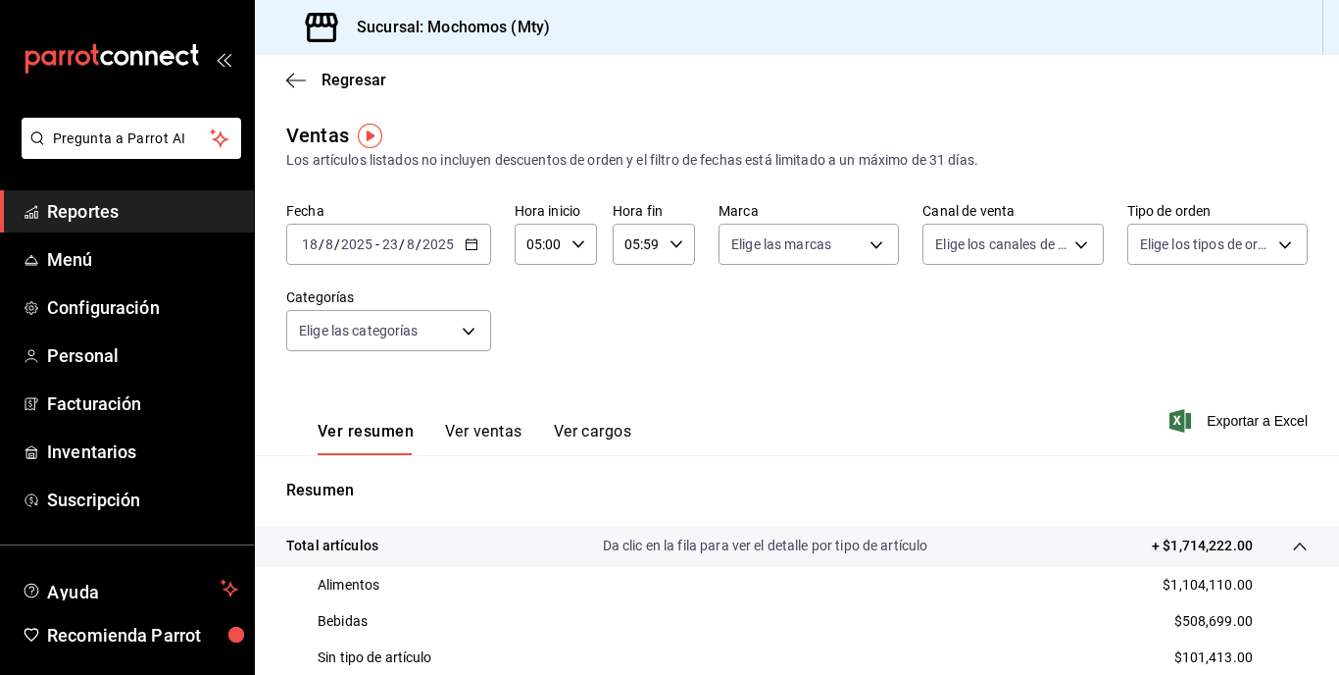
drag, startPoint x: 272, startPoint y: 248, endPoint x: 294, endPoint y: 245, distance: 22.7
click at [273, 249] on div "Ventas Los artículos listados no incluyen descuentos de orden y el filtro de fe…" at bounding box center [797, 569] width 1084 height 896
click at [365, 248] on input "2025" at bounding box center [356, 244] width 33 height 16
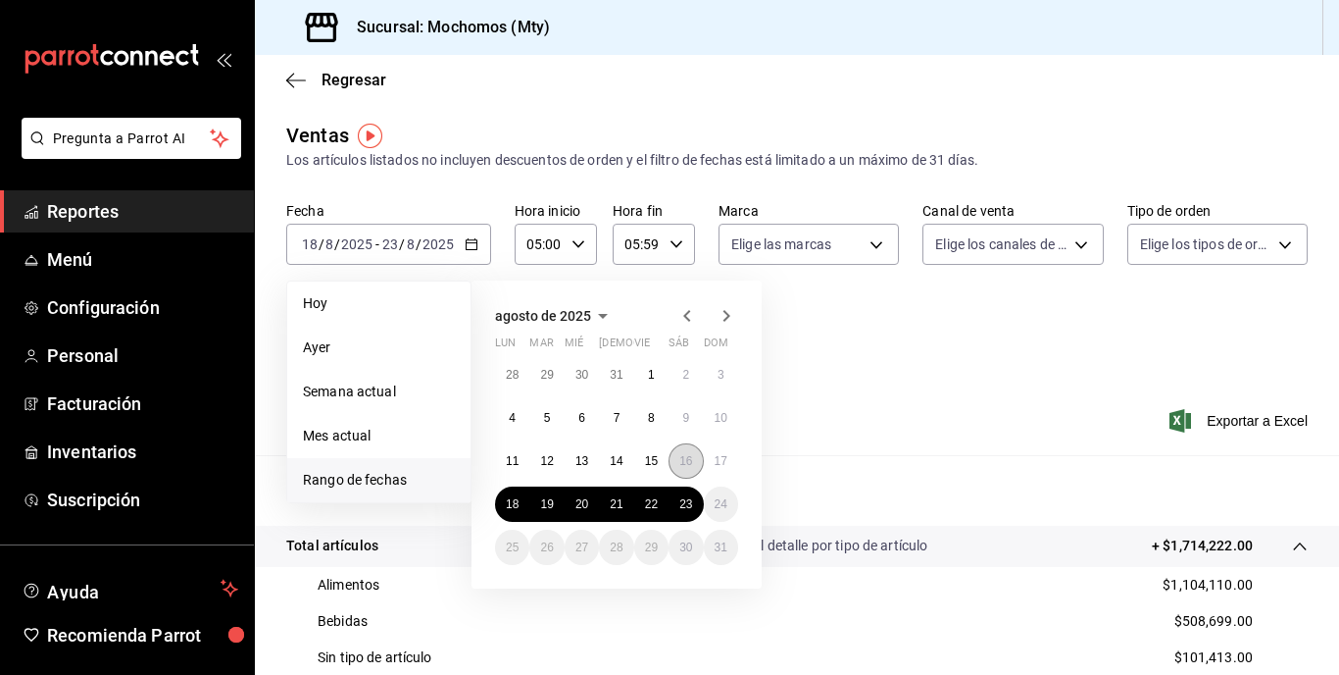
click at [690, 456] on abbr "16" at bounding box center [685, 461] width 13 height 14
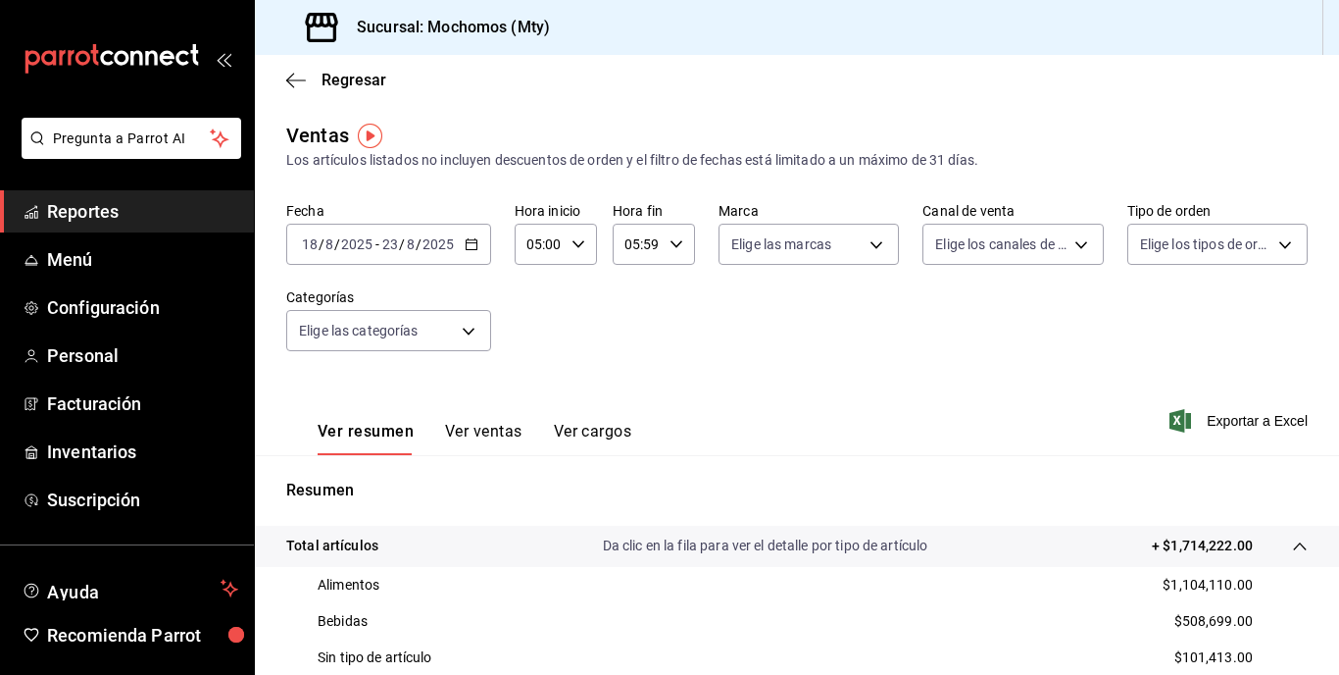
click at [422, 243] on input "2025" at bounding box center [438, 244] width 33 height 16
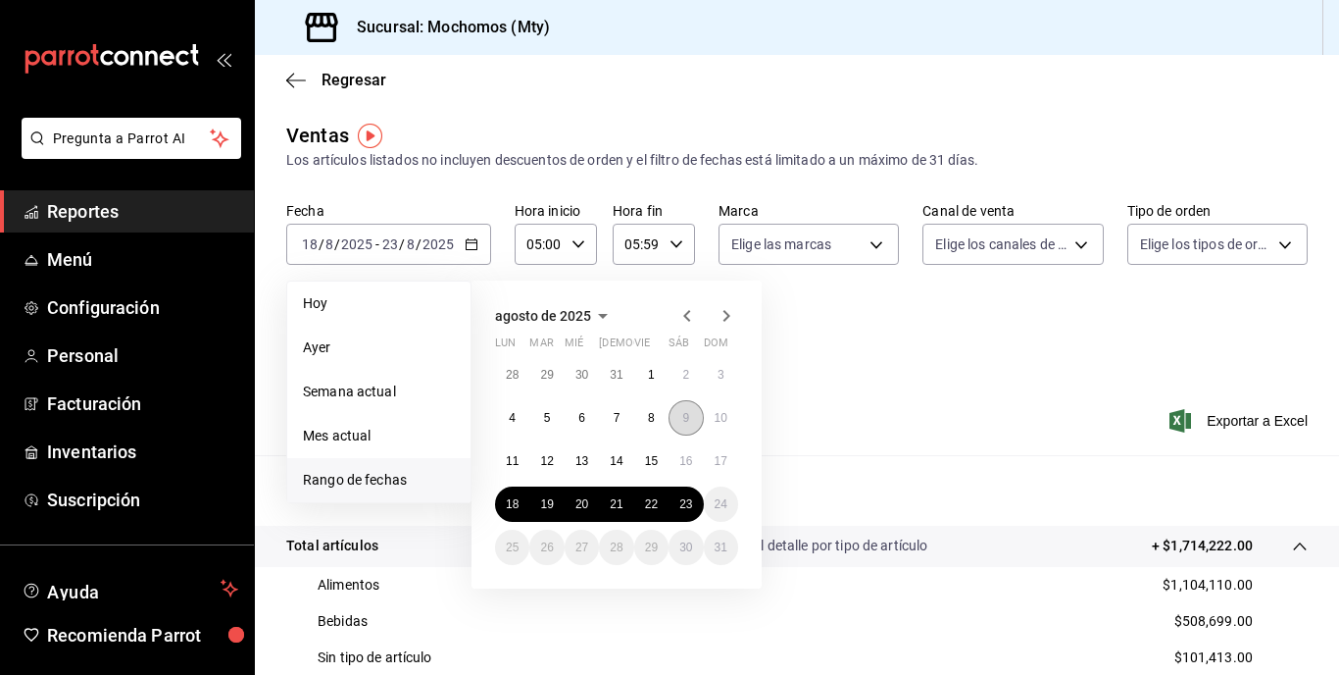
click at [683, 410] on button "9" at bounding box center [686, 417] width 34 height 35
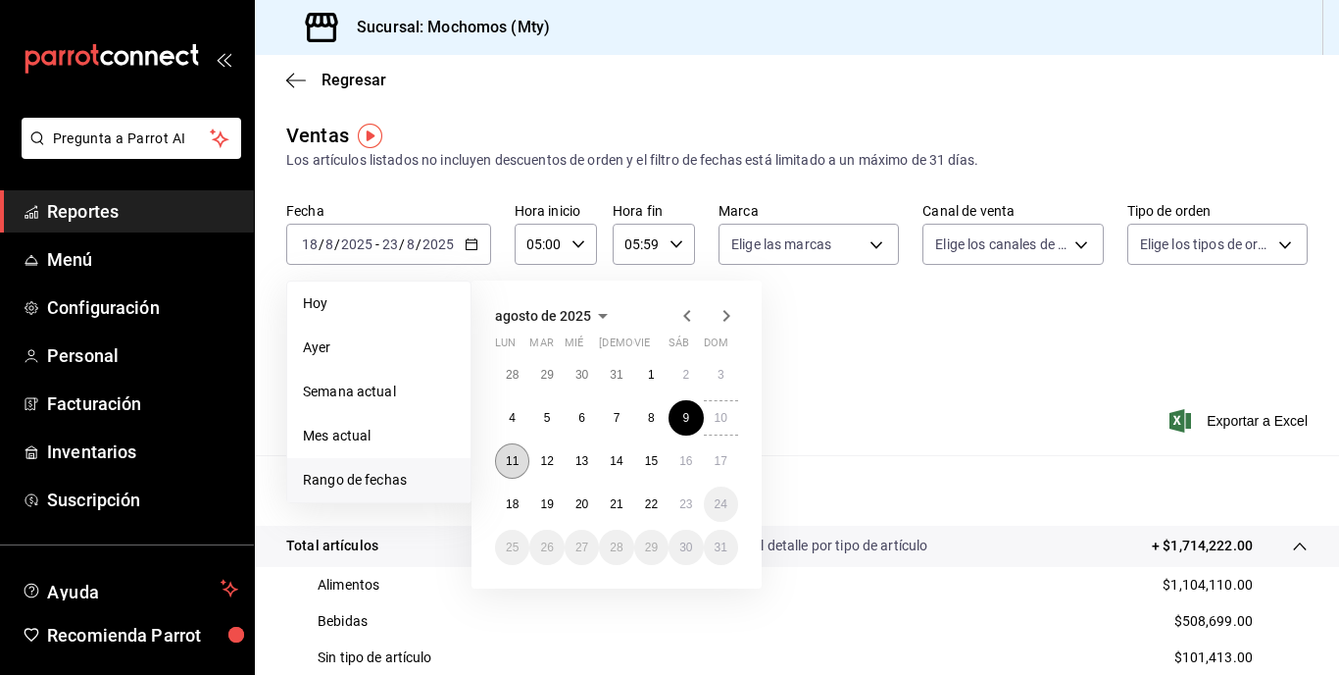
click at [496, 473] on div "28 29 30 31 1 2 3 4 5 6 7 8 9 10 11 12 13 14 15 16 17 18 19 20 21 22 23 24 25 2…" at bounding box center [616, 461] width 243 height 208
click at [511, 465] on abbr "11" at bounding box center [512, 461] width 13 height 14
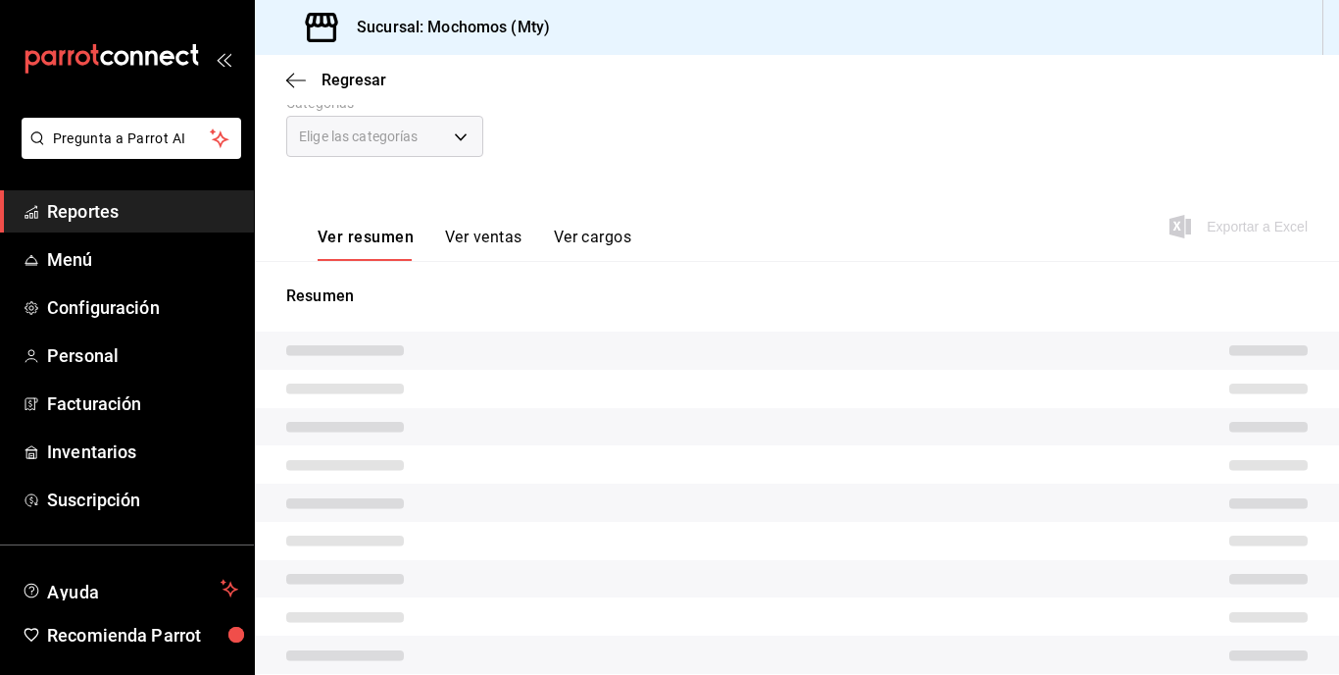
scroll to position [196, 0]
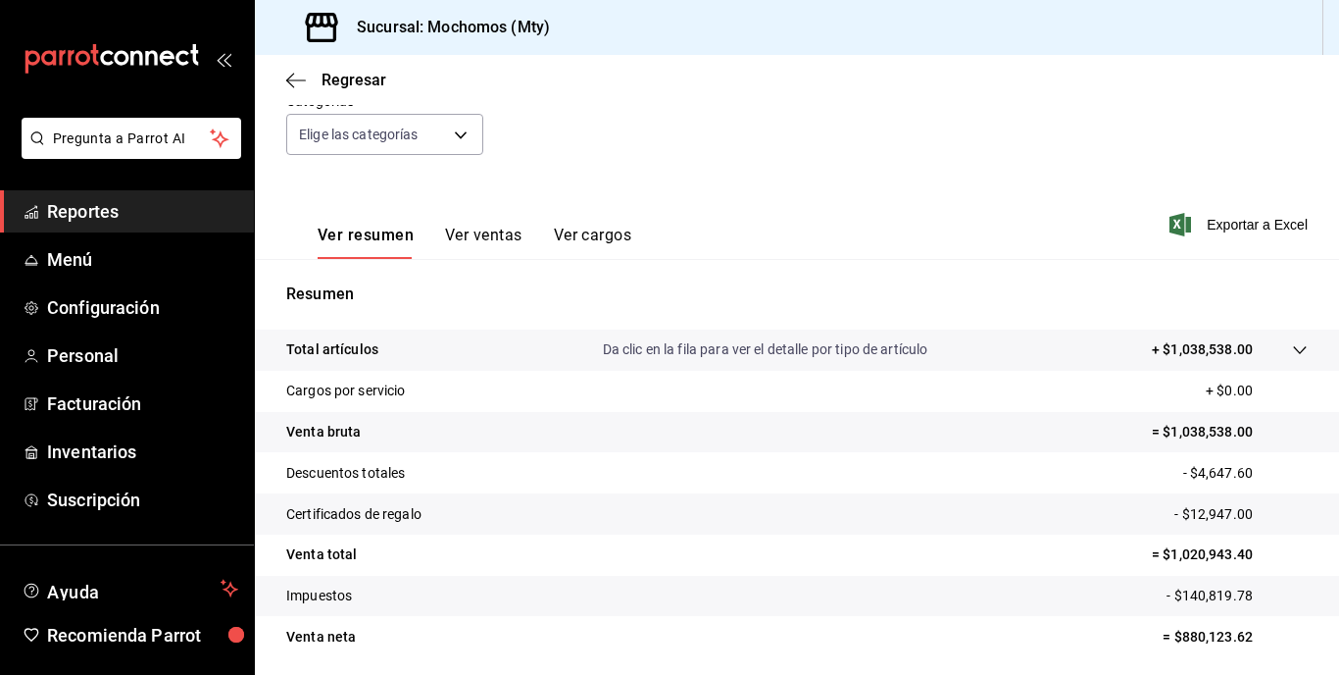
click at [1166, 342] on p "+ $1,038,538.00" at bounding box center [1202, 349] width 101 height 21
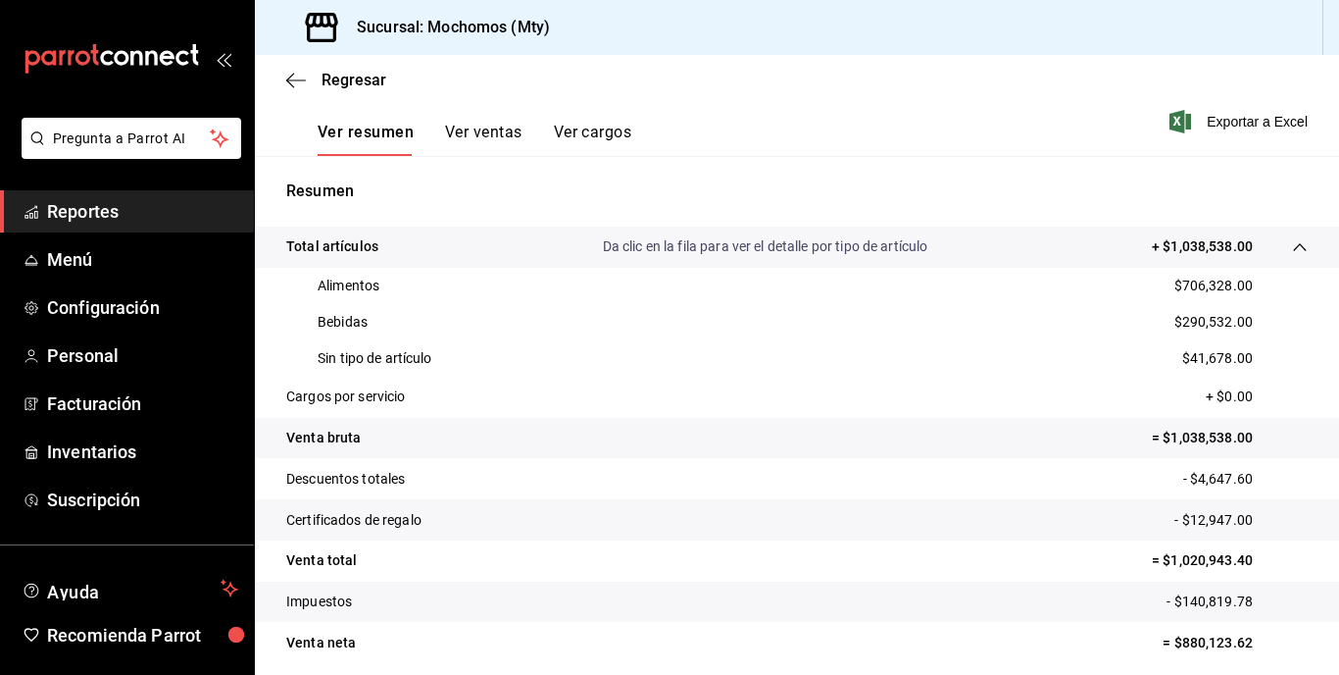
scroll to position [374, 0]
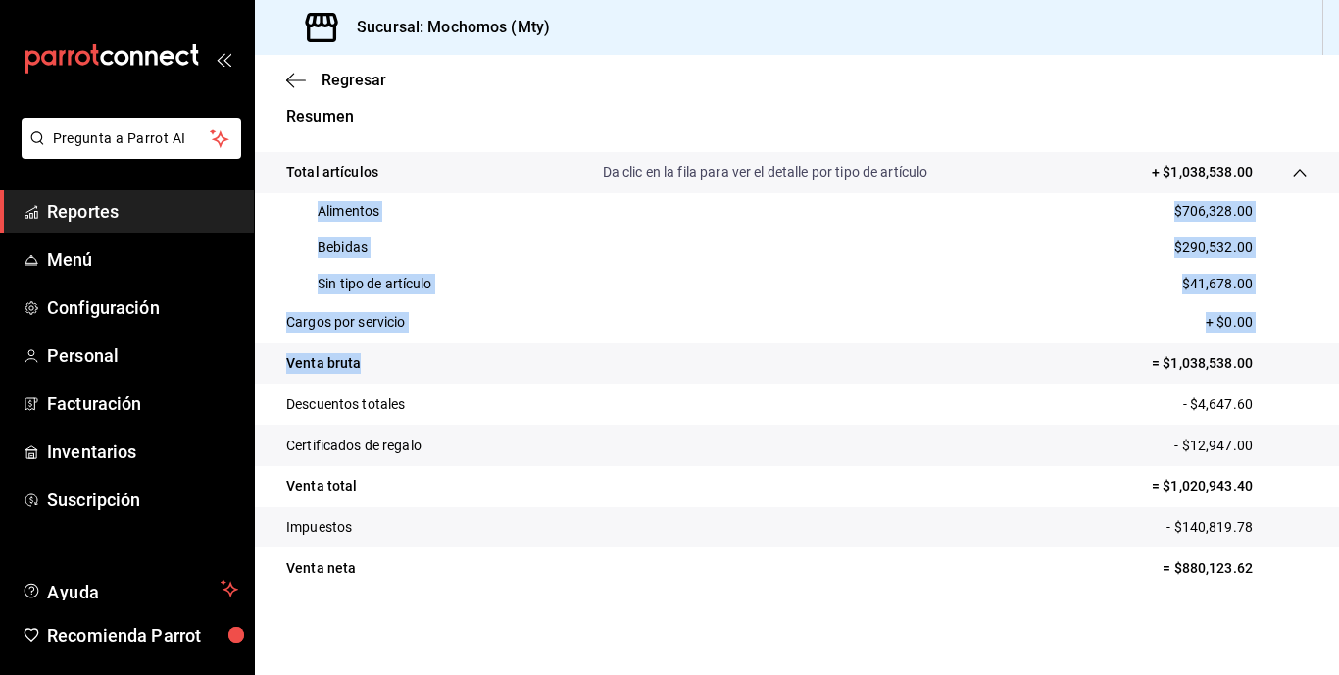
drag, startPoint x: 309, startPoint y: 206, endPoint x: 480, endPoint y: 351, distance: 224.7
click at [481, 352] on tbody "Total artículos Da clic en la fila para ver el detalle por tipo de artículo + $…" at bounding box center [797, 370] width 1084 height 436
copy tbody "Alimentos $706,328.00 Bebidas $290,532.00 Sin tipo de artículo $41,678.00 Cargo…"
